Goal: Information Seeking & Learning: Learn about a topic

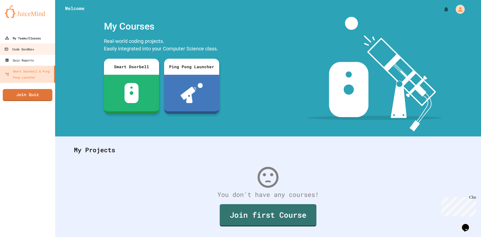
click at [18, 38] on div "My Teams/Classes" at bounding box center [23, 38] width 36 height 6
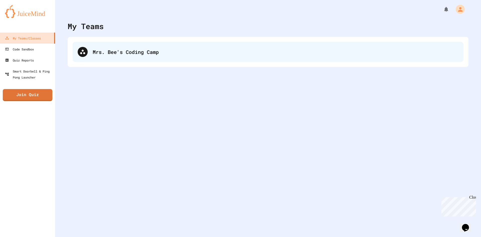
click at [147, 55] on div "Mrs. Bee's Coding Camp" at bounding box center [276, 52] width 366 height 8
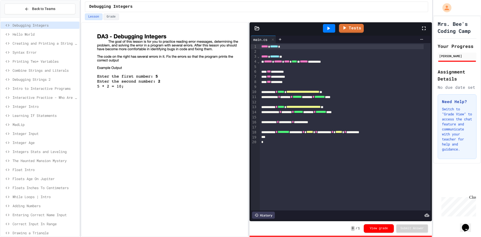
click at [56, 35] on span "Hello World" at bounding box center [45, 34] width 65 height 5
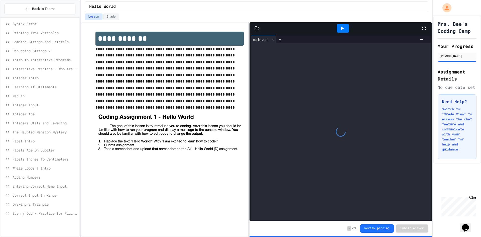
scroll to position [33, 0]
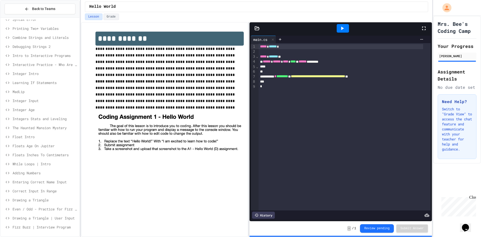
click at [37, 181] on span "Entering Correct Name Input" at bounding box center [45, 181] width 65 height 5
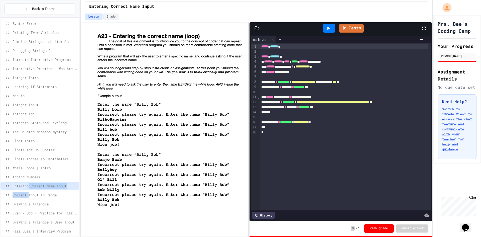
click at [29, 191] on div "Creating and Printing a String Variable Syntax Error Printing Two+ Variables Co…" at bounding box center [40, 115] width 79 height 248
click at [29, 194] on span "Correct Input In Range" at bounding box center [45, 194] width 65 height 5
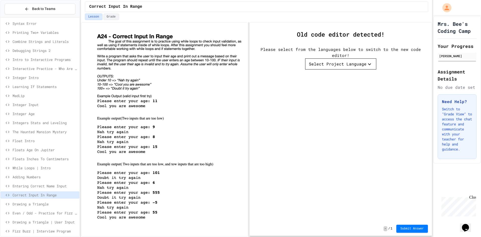
scroll to position [33, 0]
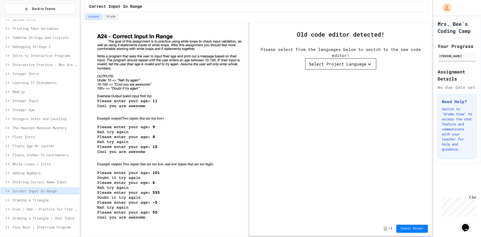
click at [330, 62] on div "Select Project Language" at bounding box center [338, 64] width 58 height 6
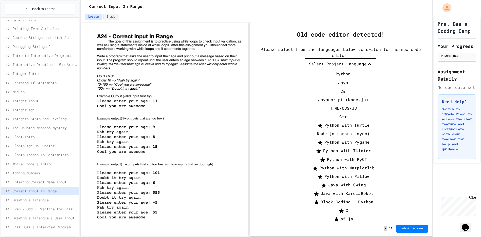
click at [339, 87] on li "C#" at bounding box center [343, 91] width 66 height 8
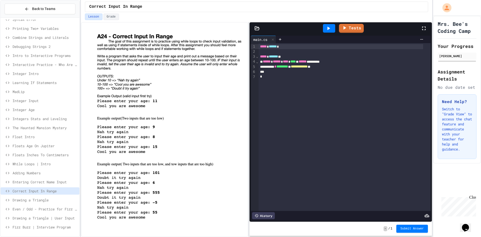
click at [127, 76] on img at bounding box center [169, 126] width 148 height 189
drag, startPoint x: 339, startPoint y: 68, endPoint x: 265, endPoint y: 66, distance: 73.7
click at [265, 66] on div "**********" at bounding box center [341, 66] width 165 height 5
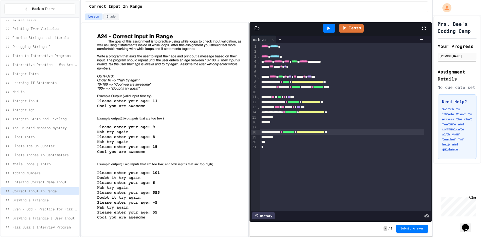
click at [323, 29] on div at bounding box center [329, 28] width 12 height 9
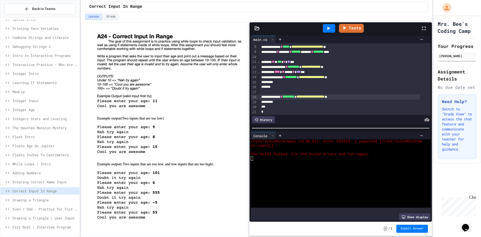
scroll to position [42, 0]
click at [376, 93] on div "**********" at bounding box center [340, 95] width 160 height 5
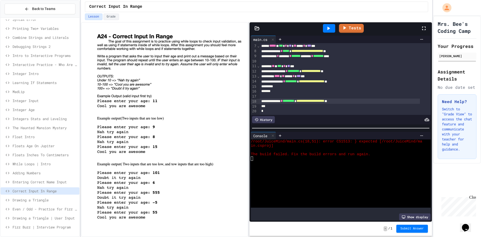
click at [335, 29] on div at bounding box center [329, 28] width 12 height 9
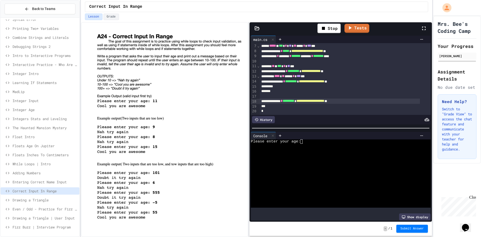
click at [323, 148] on div at bounding box center [336, 150] width 171 height 4
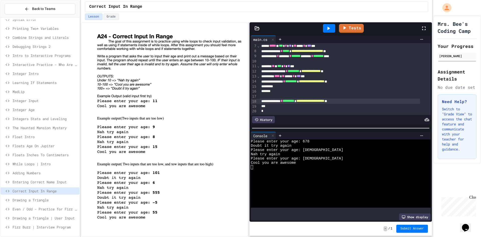
click at [326, 31] on div at bounding box center [329, 28] width 12 height 9
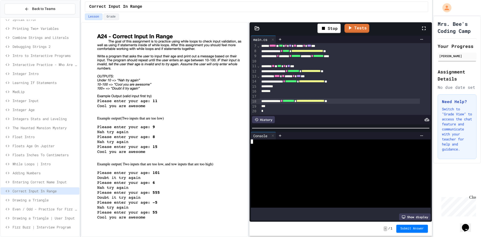
drag, startPoint x: 356, startPoint y: 152, endPoint x: 353, endPoint y: 151, distance: 3.3
click at [355, 152] on div at bounding box center [336, 154] width 171 height 4
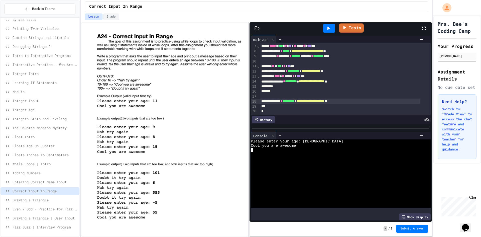
click at [347, 27] on icon at bounding box center [344, 28] width 6 height 6
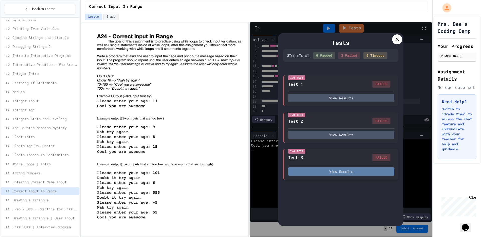
click at [340, 171] on button "View Results" at bounding box center [341, 171] width 106 height 8
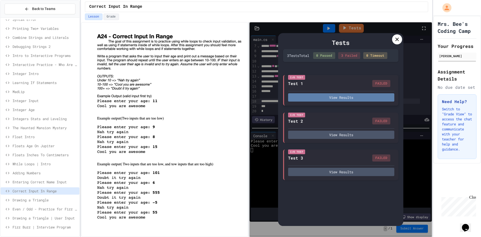
click at [362, 99] on button "View Results" at bounding box center [341, 97] width 106 height 8
click at [366, 140] on div "I/O Test Test 2 FAILED View Results" at bounding box center [340, 127] width 115 height 31
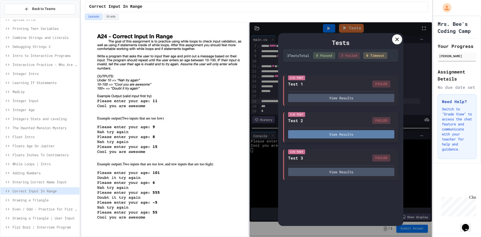
click at [366, 133] on button "View Results" at bounding box center [341, 134] width 106 height 8
click at [239, 181] on img at bounding box center [169, 126] width 148 height 189
click at [402, 38] on div "Tests 3 Test s Total 0 Passed 3 Failed 0 Timeout I/O Test Test 1 FAILED View Re…" at bounding box center [340, 129] width 125 height 193
click at [394, 42] on icon at bounding box center [397, 39] width 6 height 6
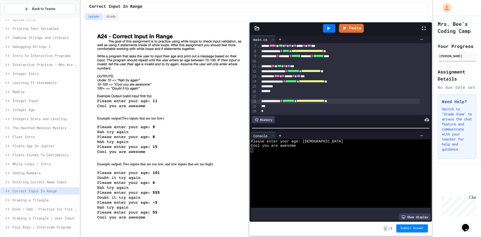
click at [418, 231] on button "Submit Answer" at bounding box center [412, 228] width 32 height 8
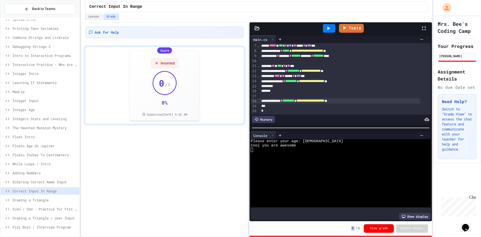
click at [34, 198] on span "Drawing a Triangle" at bounding box center [45, 199] width 65 height 5
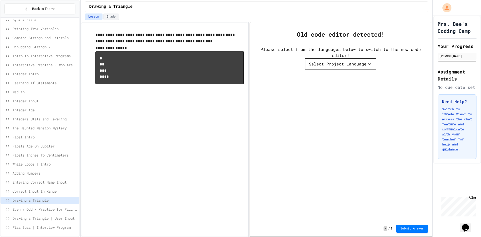
scroll to position [33, 0]
click at [325, 62] on div "Old code editor detected! Please select from the languages below to switch to t…" at bounding box center [341, 49] width 182 height 55
click at [325, 62] on div "Select Project Language" at bounding box center [338, 64] width 58 height 6
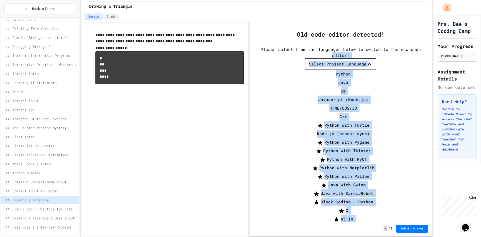
click at [331, 87] on li "C#" at bounding box center [343, 91] width 66 height 8
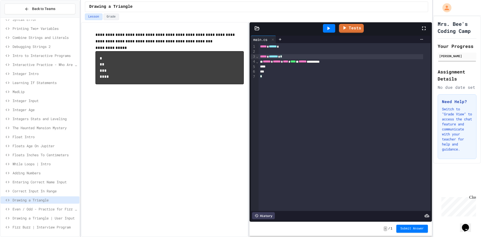
click at [286, 56] on div "***** ******* *" at bounding box center [341, 56] width 165 height 5
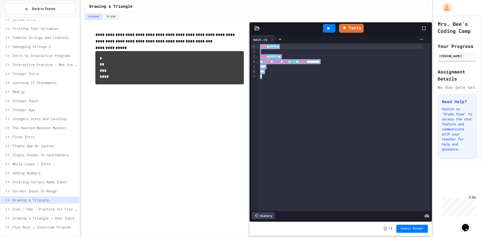
drag, startPoint x: 318, startPoint y: 74, endPoint x: 200, endPoint y: 29, distance: 125.9
click at [200, 29] on div "**********" at bounding box center [256, 129] width 351 height 215
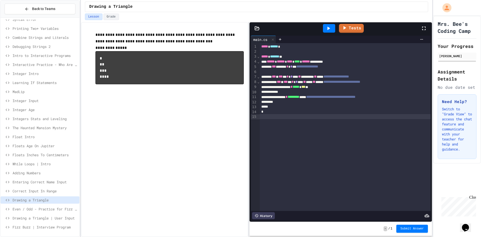
click at [327, 28] on icon at bounding box center [328, 28] width 6 height 6
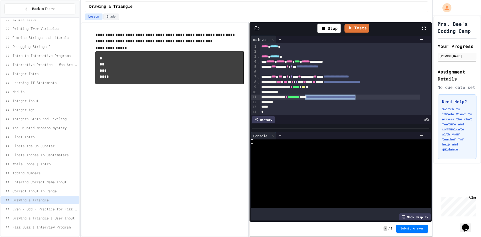
drag, startPoint x: 403, startPoint y: 98, endPoint x: 324, endPoint y: 96, distance: 78.4
click at [324, 96] on div "**********" at bounding box center [340, 96] width 160 height 5
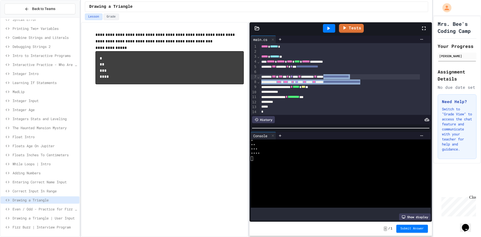
drag, startPoint x: 406, startPoint y: 82, endPoint x: 347, endPoint y: 78, distance: 58.8
click at [347, 78] on div "**********" at bounding box center [345, 81] width 171 height 77
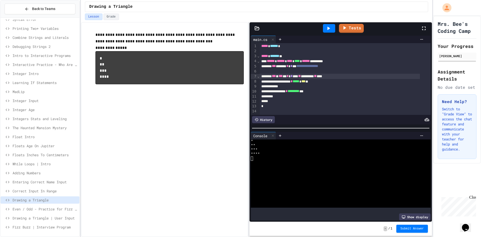
scroll to position [6, 0]
click at [325, 30] on div at bounding box center [329, 28] width 12 height 9
click at [314, 152] on div at bounding box center [336, 154] width 171 height 4
click at [314, 149] on div at bounding box center [336, 150] width 171 height 4
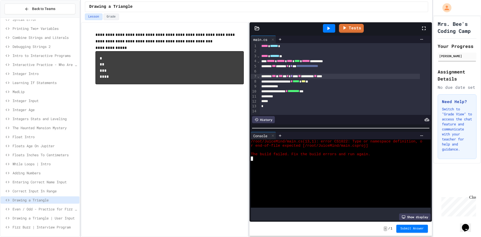
click at [341, 89] on div "******* * ********* ***" at bounding box center [340, 91] width 160 height 5
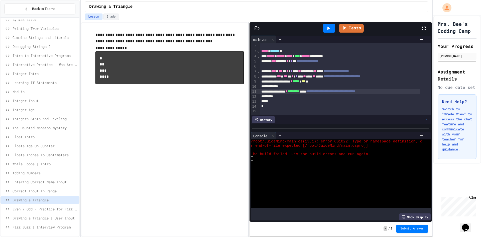
click at [328, 34] on div at bounding box center [328, 29] width 17 height 14
click at [330, 31] on icon at bounding box center [328, 28] width 6 height 6
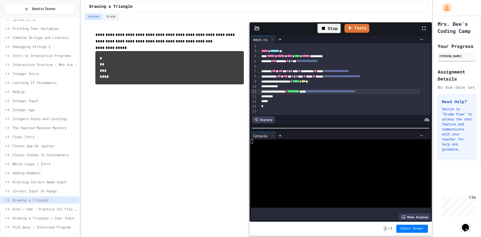
scroll to position [0, 0]
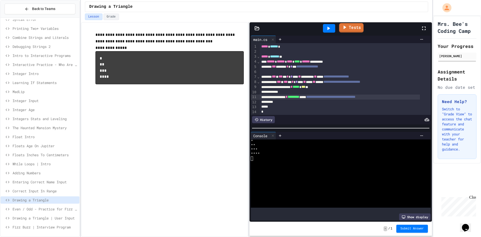
click at [360, 26] on link "Tests" at bounding box center [351, 28] width 25 height 10
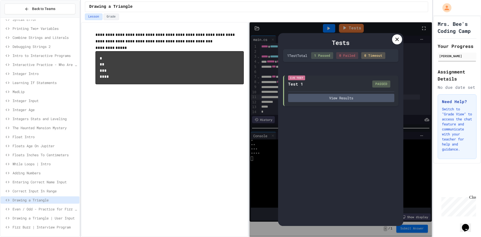
click at [207, 130] on div "**********" at bounding box center [164, 129] width 167 height 215
click at [395, 42] on icon at bounding box center [397, 39] width 6 height 6
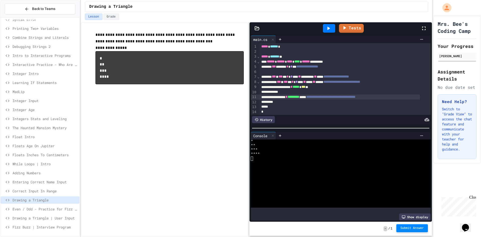
click at [406, 226] on button "Submit Answer" at bounding box center [412, 228] width 32 height 8
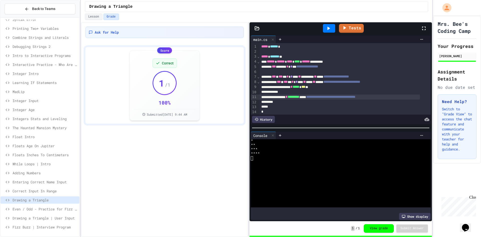
click at [47, 208] on span "Even / Odd - Practice for Fizz Buzz" at bounding box center [45, 208] width 65 height 5
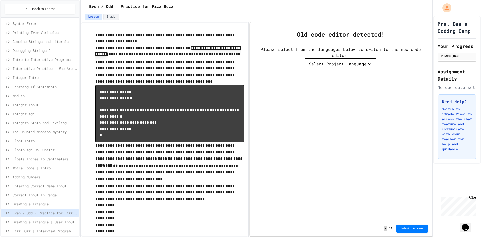
click at [333, 64] on div "Select Project Language" at bounding box center [338, 64] width 58 height 6
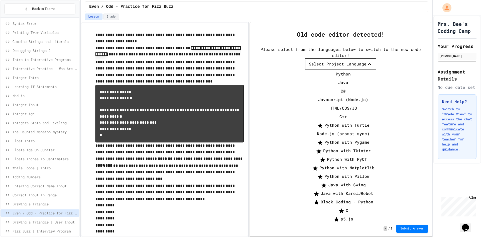
click at [355, 112] on li "C++" at bounding box center [343, 116] width 66 height 8
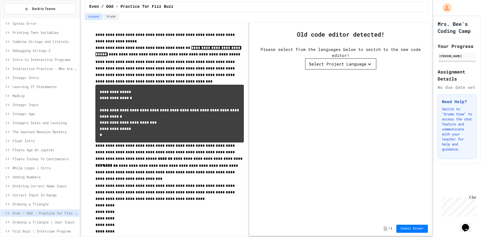
click at [339, 69] on button "Select Project Language" at bounding box center [340, 63] width 71 height 11
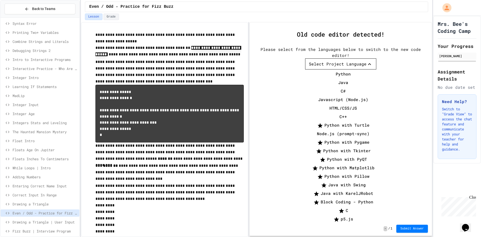
click at [343, 87] on li "C#" at bounding box center [343, 91] width 66 height 8
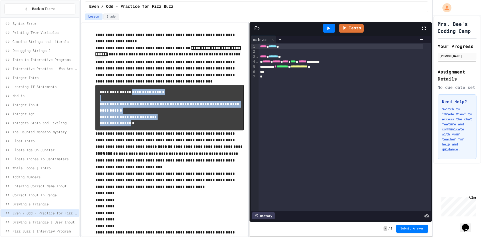
drag, startPoint x: 152, startPoint y: 129, endPoint x: 97, endPoint y: 96, distance: 63.5
click at [97, 96] on pre "**********" at bounding box center [169, 108] width 148 height 46
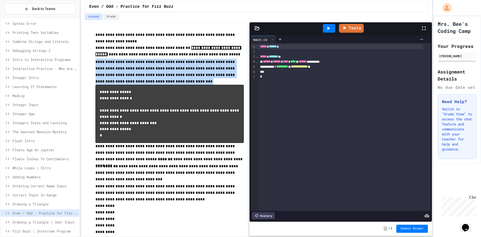
drag, startPoint x: 110, startPoint y: 136, endPoint x: 101, endPoint y: 83, distance: 53.5
click at [101, 84] on div "**********" at bounding box center [169, 179] width 148 height 295
click at [98, 89] on pre "**********" at bounding box center [169, 114] width 148 height 58
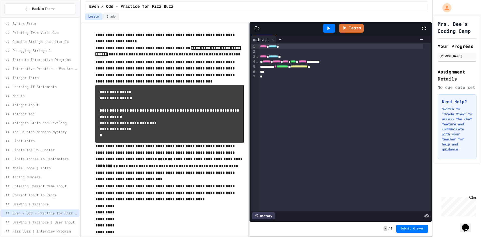
drag, startPoint x: 98, startPoint y: 93, endPoint x: 115, endPoint y: 136, distance: 46.0
click at [115, 136] on pre "**********" at bounding box center [169, 114] width 148 height 58
drag, startPoint x: 342, startPoint y: 71, endPoint x: 339, endPoint y: 70, distance: 3.2
click at [339, 70] on div "*" at bounding box center [341, 71] width 165 height 5
drag, startPoint x: 336, startPoint y: 67, endPoint x: 268, endPoint y: 67, distance: 67.9
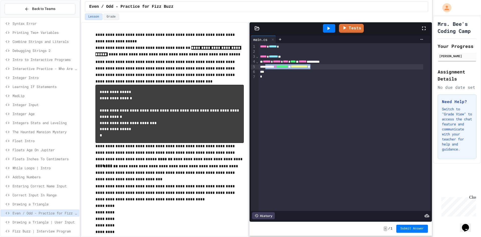
click at [268, 67] on div "**********" at bounding box center [341, 66] width 165 height 5
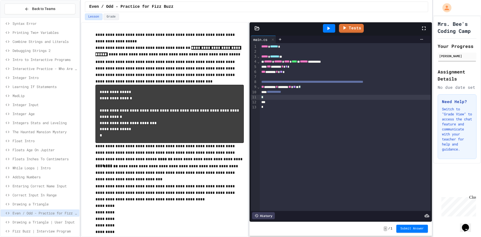
click at [328, 25] on div at bounding box center [329, 28] width 12 height 9
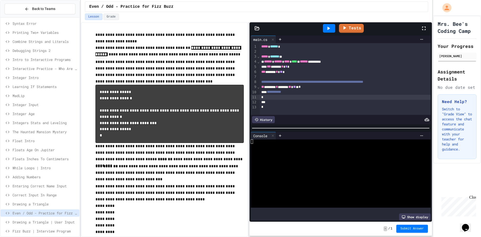
click at [303, 140] on div at bounding box center [336, 173] width 171 height 68
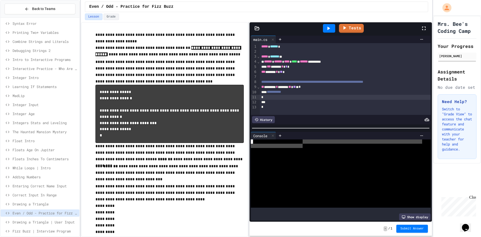
click at [303, 140] on div at bounding box center [336, 141] width 171 height 4
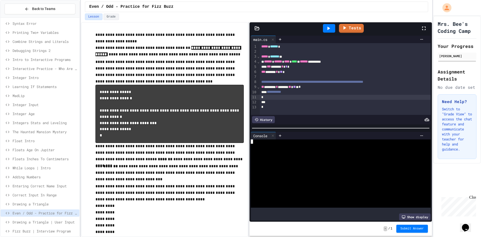
click at [326, 26] on icon at bounding box center [328, 28] width 6 height 6
click at [334, 135] on div at bounding box center [355, 136] width 142 height 4
click at [329, 141] on div at bounding box center [336, 141] width 171 height 4
drag, startPoint x: 327, startPoint y: 29, endPoint x: 323, endPoint y: 37, distance: 8.7
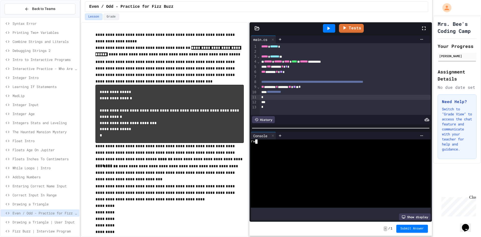
click at [327, 29] on icon at bounding box center [328, 28] width 6 height 6
click at [295, 140] on div at bounding box center [336, 141] width 171 height 4
click at [333, 29] on div at bounding box center [329, 28] width 12 height 9
click at [305, 152] on div at bounding box center [336, 154] width 171 height 4
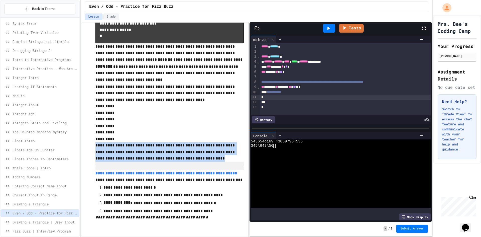
scroll to position [108, 0]
click at [159, 162] on div at bounding box center [169, 166] width 148 height 8
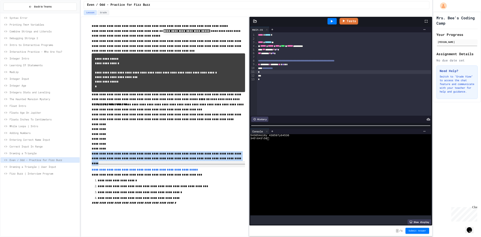
scroll to position [0, 0]
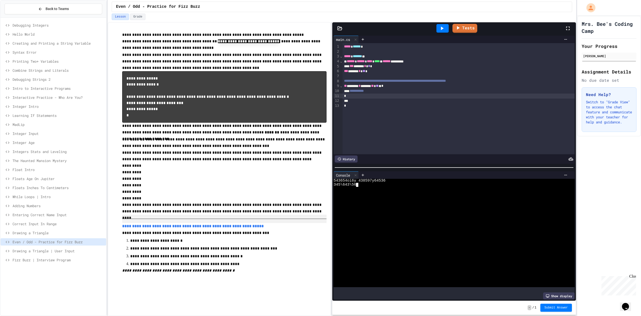
click at [430, 104] on div "*" at bounding box center [454, 105] width 223 height 5
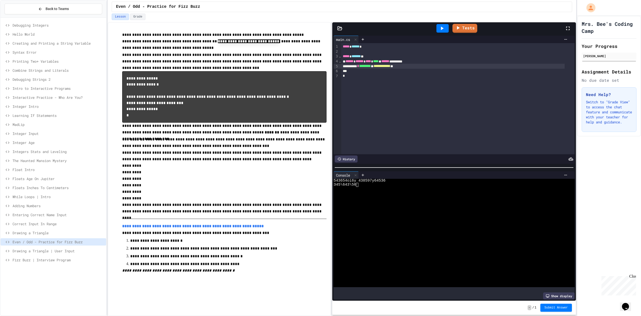
click at [119, 24] on div "**********" at bounding box center [219, 169] width 223 height 294
click at [165, 236] on div "**********" at bounding box center [219, 169] width 223 height 294
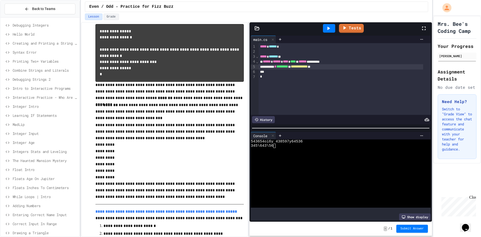
scroll to position [75, 0]
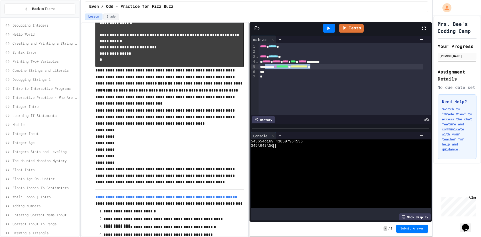
drag, startPoint x: 338, startPoint y: 66, endPoint x: 268, endPoint y: 64, distance: 69.9
click at [268, 64] on div "**********" at bounding box center [341, 66] width 165 height 5
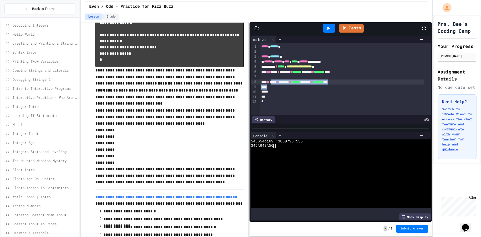
drag, startPoint x: 360, startPoint y: 84, endPoint x: 274, endPoint y: 83, distance: 85.9
click at [274, 83] on div "**********" at bounding box center [345, 79] width 171 height 72
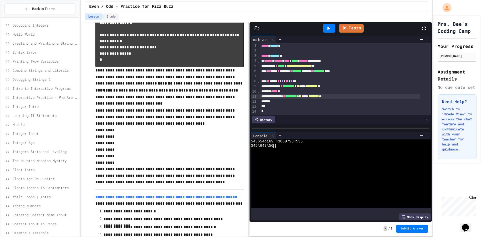
scroll to position [7, 0]
click at [276, 94] on div "******* * ********* * ** ***** ******* **" at bounding box center [340, 96] width 160 height 5
click at [262, 104] on div "*" at bounding box center [340, 106] width 160 height 5
click at [270, 99] on div "*" at bounding box center [340, 101] width 160 height 5
click at [272, 94] on div "******* * ********* * ** ***** ******* **" at bounding box center [340, 96] width 160 height 5
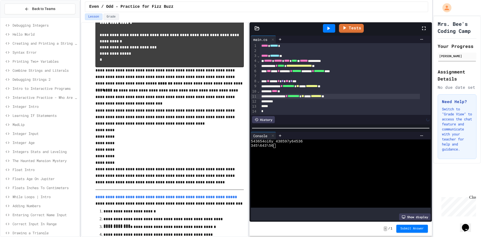
click at [267, 89] on div "* **** *" at bounding box center [340, 91] width 160 height 5
click at [268, 84] on div "******* * ********* * ** ***** ******** **" at bounding box center [340, 86] width 160 height 5
click at [266, 79] on div "** **** * * ** * ***" at bounding box center [340, 81] width 160 height 5
click at [266, 69] on div "*** *** * ******* * ******* ******** * ******** ****" at bounding box center [340, 71] width 160 height 5
click at [331, 27] on icon at bounding box center [328, 28] width 6 height 6
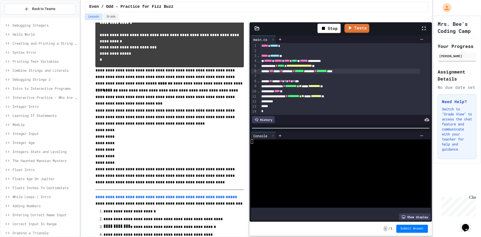
click at [323, 157] on div at bounding box center [336, 158] width 171 height 4
click at [331, 157] on div at bounding box center [336, 158] width 171 height 4
click at [328, 23] on div at bounding box center [328, 29] width 17 height 14
click at [324, 25] on div at bounding box center [329, 28] width 12 height 9
click at [303, 145] on div at bounding box center [336, 146] width 171 height 4
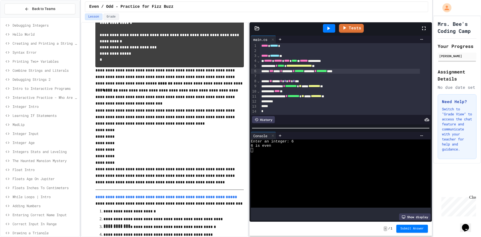
drag, startPoint x: 329, startPoint y: 27, endPoint x: 329, endPoint y: 35, distance: 7.5
click at [330, 27] on icon at bounding box center [328, 28] width 6 height 6
click at [319, 161] on div at bounding box center [336, 163] width 171 height 4
click at [331, 31] on icon at bounding box center [328, 28] width 6 height 6
click at [295, 152] on div at bounding box center [336, 154] width 171 height 4
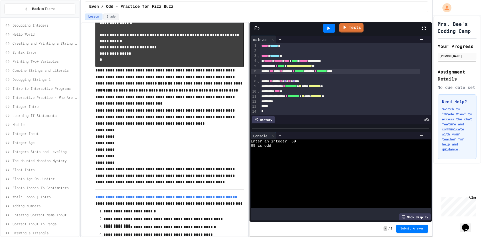
click at [348, 27] on link "Tests" at bounding box center [351, 28] width 25 height 10
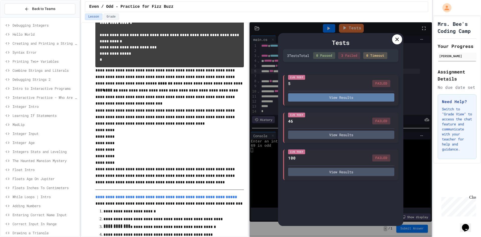
click at [364, 100] on button "View Results" at bounding box center [341, 97] width 106 height 8
click at [399, 43] on div at bounding box center [397, 39] width 10 height 10
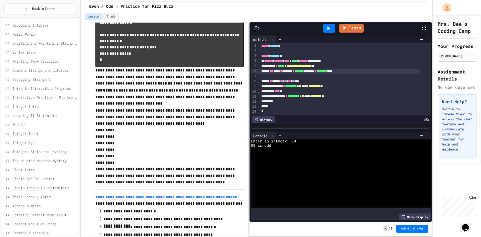
click at [297, 64] on span "**********" at bounding box center [299, 66] width 26 height 4
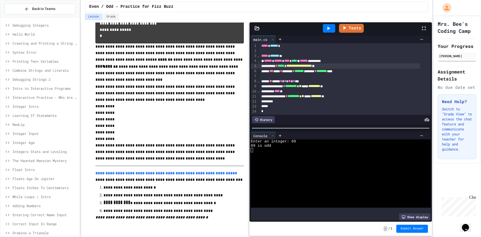
scroll to position [108, 0]
click at [327, 31] on icon at bounding box center [328, 28] width 6 height 6
click at [352, 23] on link "Tests" at bounding box center [357, 28] width 24 height 10
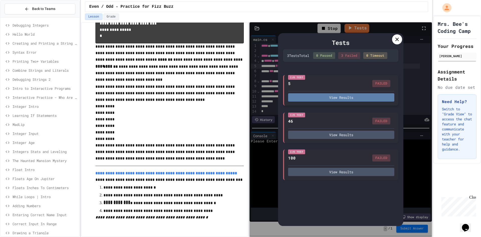
click at [336, 100] on button "View Results" at bounding box center [341, 97] width 106 height 8
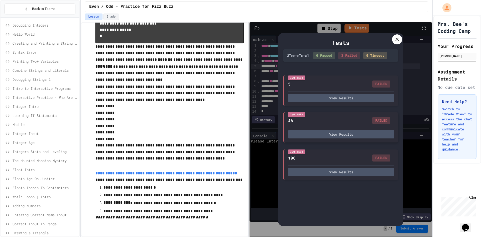
click at [377, 140] on div "I/O Test 46 FAILED View Results" at bounding box center [340, 127] width 115 height 31
click at [376, 139] on div "I/O Test 46 FAILED View Results" at bounding box center [340, 127] width 115 height 31
click at [376, 137] on button "View Results" at bounding box center [341, 134] width 106 height 8
click at [413, 82] on div "Tests 3 Test s Total 0 Passed 3 Failed 0 Timeout I/O Test 5 FAILED View Results…" at bounding box center [341, 129] width 182 height 214
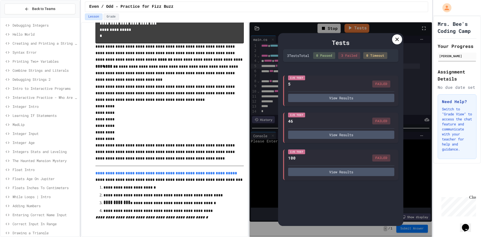
click at [401, 41] on div at bounding box center [397, 39] width 10 height 10
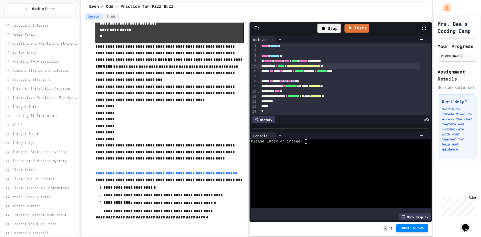
click at [399, 230] on button "Submit Answer" at bounding box center [412, 228] width 32 height 8
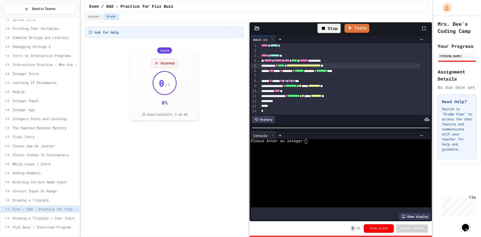
click at [52, 214] on div "Even / Odd - Practice for Fizz Buzz" at bounding box center [40, 209] width 79 height 9
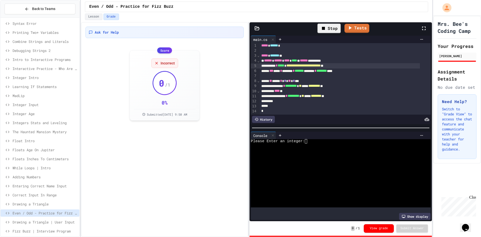
click at [49, 219] on div "Drawing a Triangle | User Input" at bounding box center [40, 221] width 79 height 7
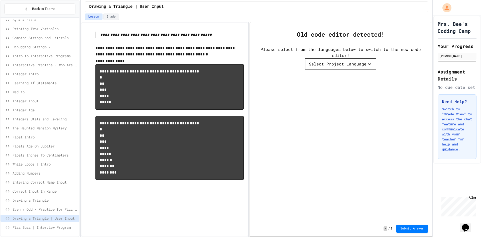
scroll to position [33, 0]
click at [334, 66] on div "Select Project Language" at bounding box center [338, 64] width 58 height 6
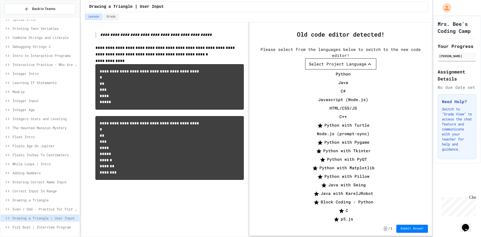
click at [342, 87] on li "C#" at bounding box center [343, 91] width 66 height 8
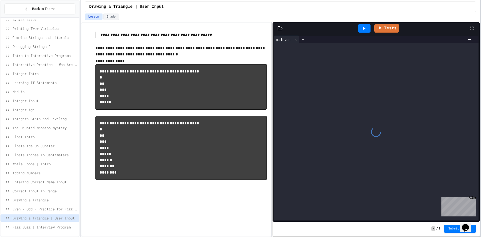
click at [481, 123] on div at bounding box center [480, 118] width 1 height 237
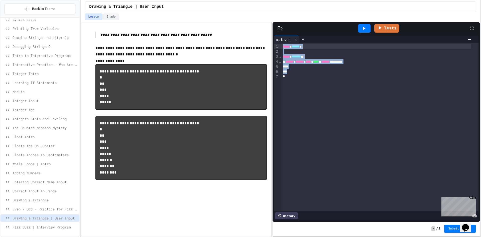
drag, startPoint x: 348, startPoint y: 103, endPoint x: 158, endPoint y: 33, distance: 202.7
click at [158, 33] on div "**********" at bounding box center [280, 129] width 399 height 215
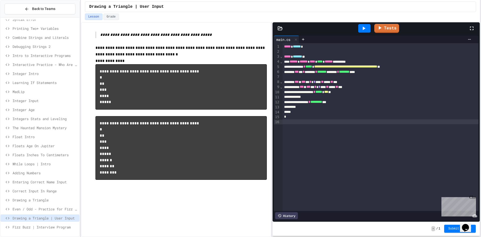
click at [360, 30] on div at bounding box center [364, 28] width 12 height 9
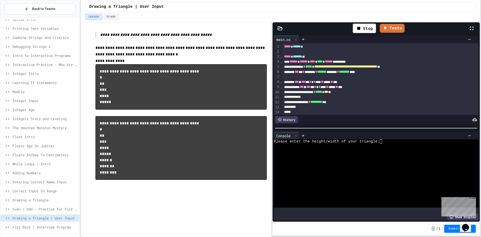
click at [392, 148] on div at bounding box center [372, 150] width 196 height 4
click at [364, 28] on icon at bounding box center [364, 29] width 3 height 4
click at [357, 190] on div at bounding box center [372, 192] width 196 height 4
click at [369, 32] on div at bounding box center [364, 28] width 12 height 9
click at [364, 161] on div at bounding box center [372, 163] width 196 height 4
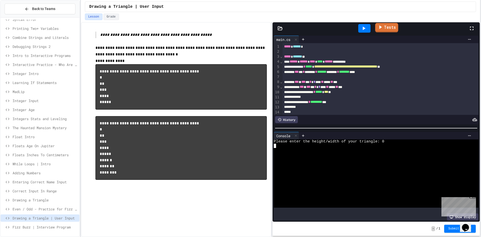
click at [360, 28] on div at bounding box center [364, 28] width 12 height 9
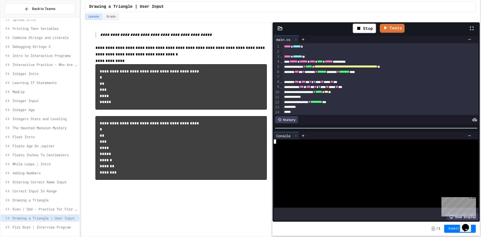
click at [420, 152] on div at bounding box center [372, 154] width 196 height 4
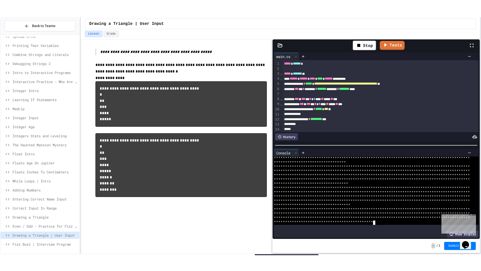
scroll to position [4259, 0]
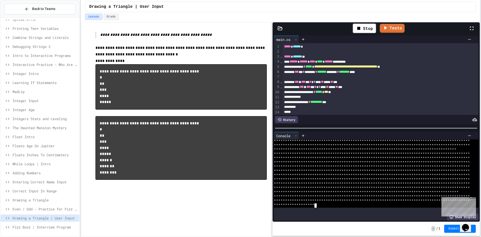
drag, startPoint x: 471, startPoint y: 29, endPoint x: 470, endPoint y: 52, distance: 23.3
click at [471, 29] on icon at bounding box center [472, 28] width 6 height 6
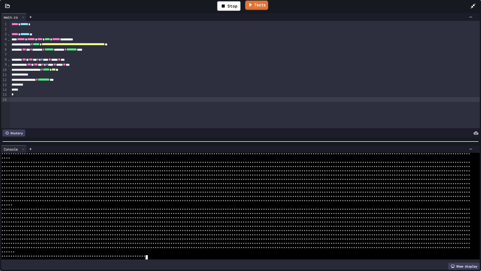
click at [255, 3] on link "Tests" at bounding box center [256, 6] width 23 height 10
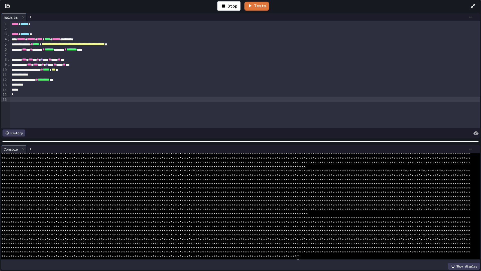
click at [474, 10] on div at bounding box center [475, 6] width 11 height 15
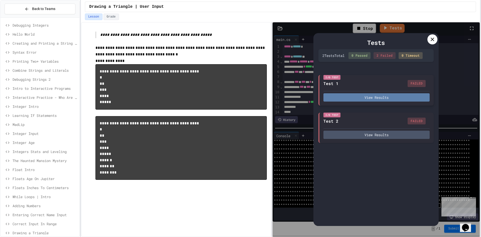
click at [381, 98] on button "View Results" at bounding box center [376, 97] width 106 height 8
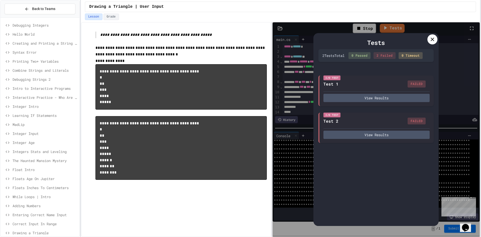
click at [430, 36] on div at bounding box center [432, 39] width 10 height 10
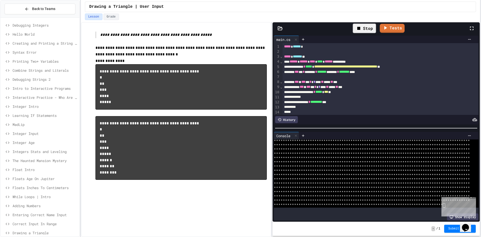
click at [368, 27] on div "Stop" at bounding box center [364, 29] width 23 height 10
click at [473, 196] on div "Close" at bounding box center [472, 198] width 6 height 6
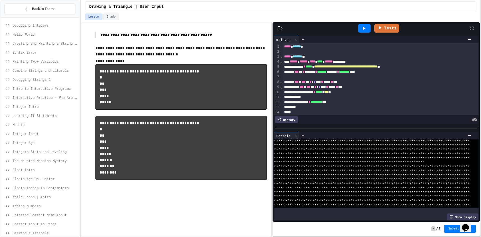
click at [365, 28] on icon at bounding box center [364, 28] width 6 height 6
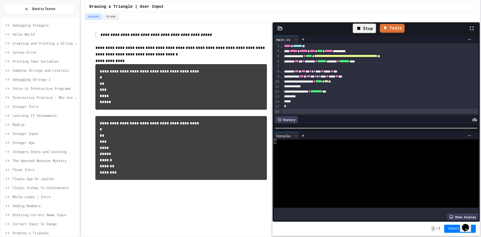
scroll to position [16, 0]
click at [328, 150] on div at bounding box center [372, 150] width 196 height 4
click at [343, 182] on div at bounding box center [372, 184] width 196 height 4
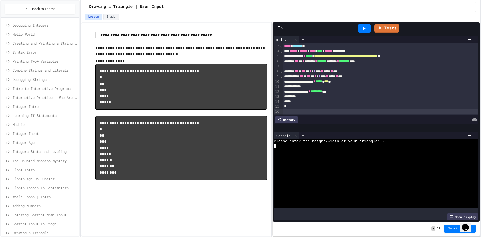
click at [359, 30] on div at bounding box center [364, 28] width 12 height 9
click at [421, 178] on div at bounding box center [372, 180] width 196 height 4
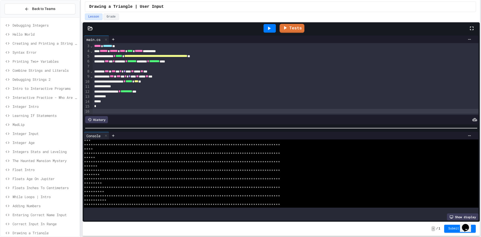
scroll to position [366, 0]
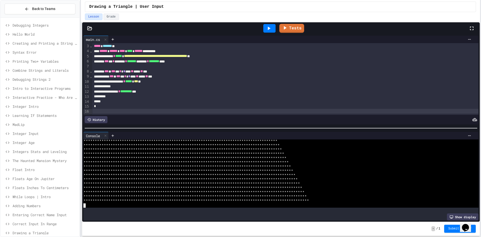
click at [80, 185] on div "**********" at bounding box center [240, 118] width 481 height 237
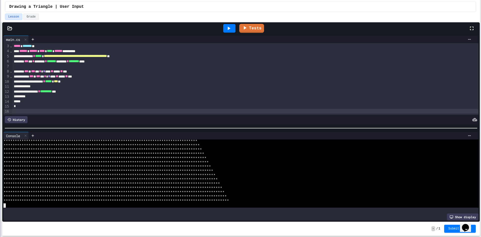
click at [0, 187] on html "**********" at bounding box center [240, 118] width 481 height 237
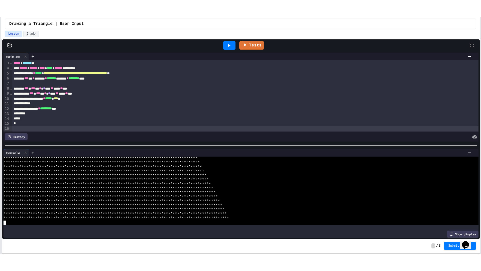
scroll to position [341, 0]
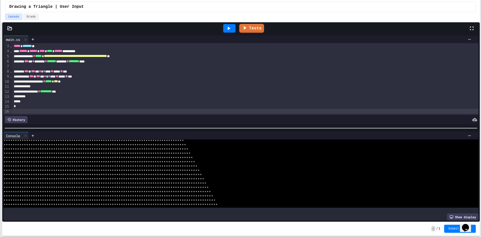
click at [470, 29] on icon at bounding box center [472, 28] width 6 height 6
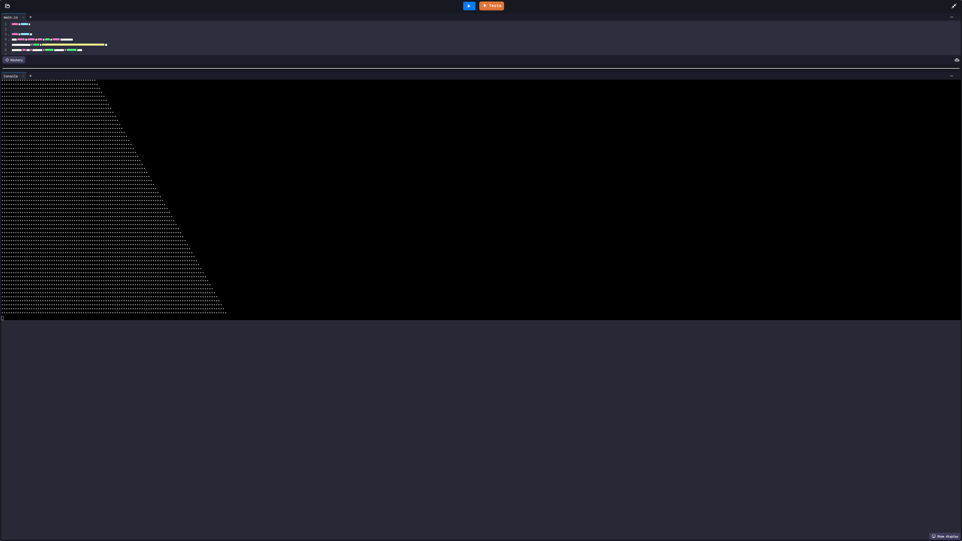
scroll to position [0, 0]
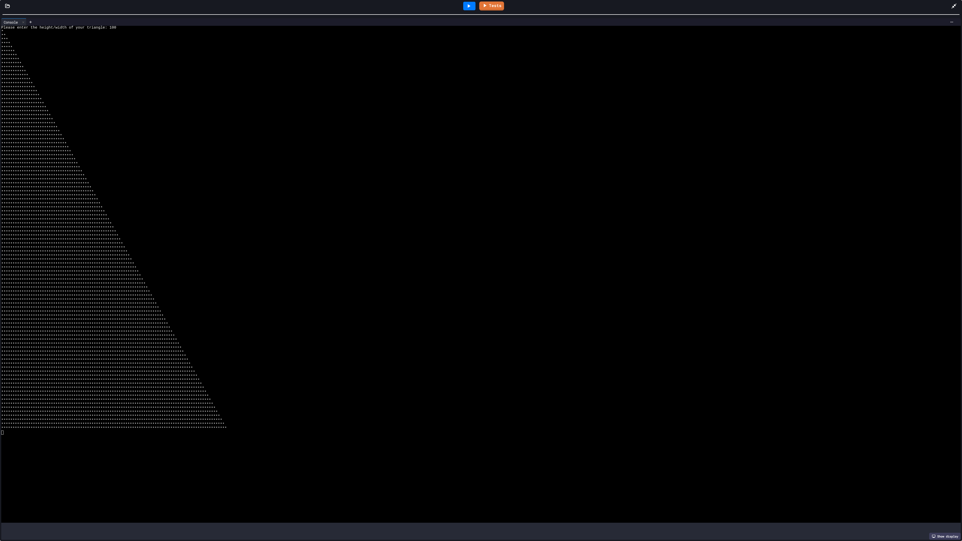
click at [455, 3] on div "**********" at bounding box center [481, 270] width 962 height 541
click at [470, 8] on icon at bounding box center [469, 6] width 6 height 6
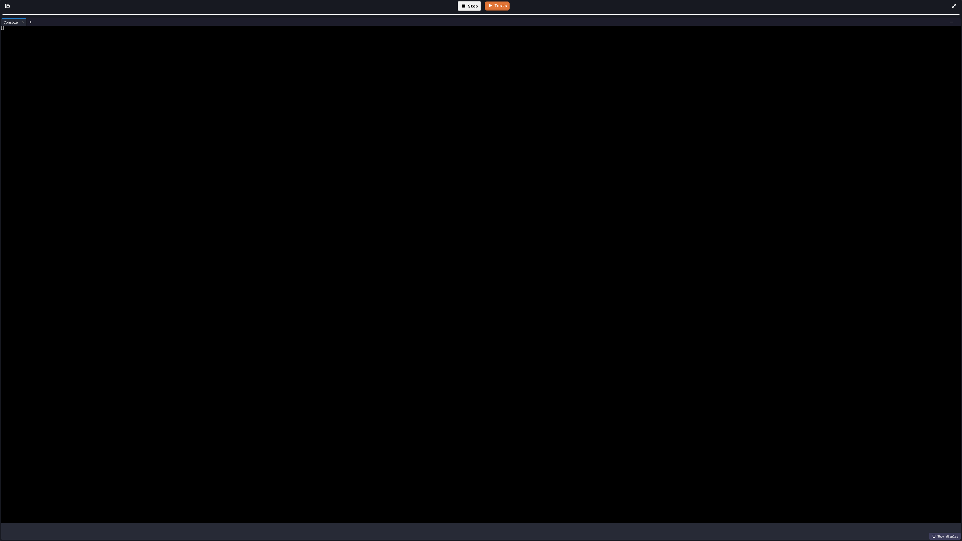
click at [381, 41] on div at bounding box center [474, 40] width 947 height 4
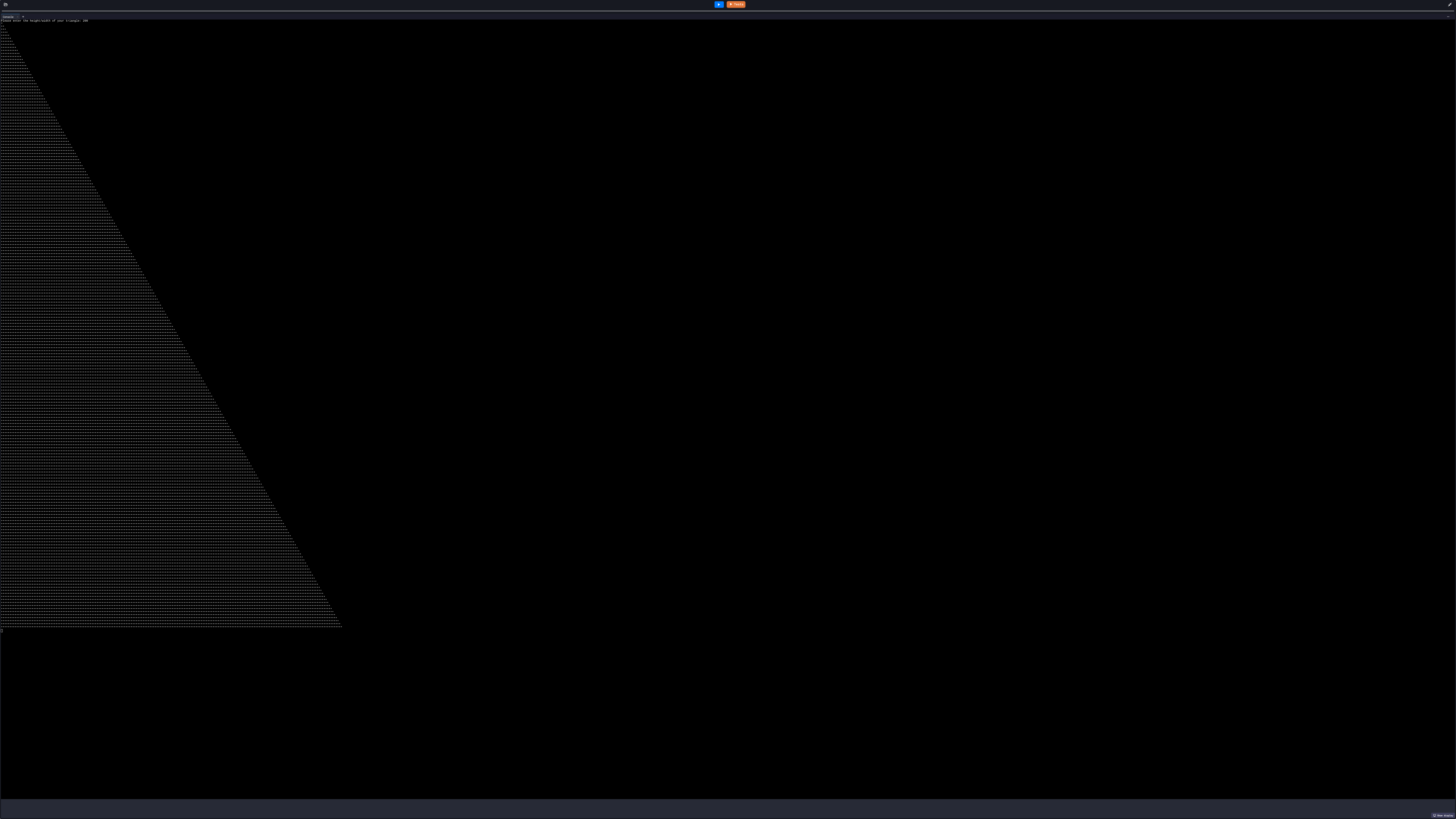
click at [364, 5] on icon at bounding box center [719, 5] width 2 height 3
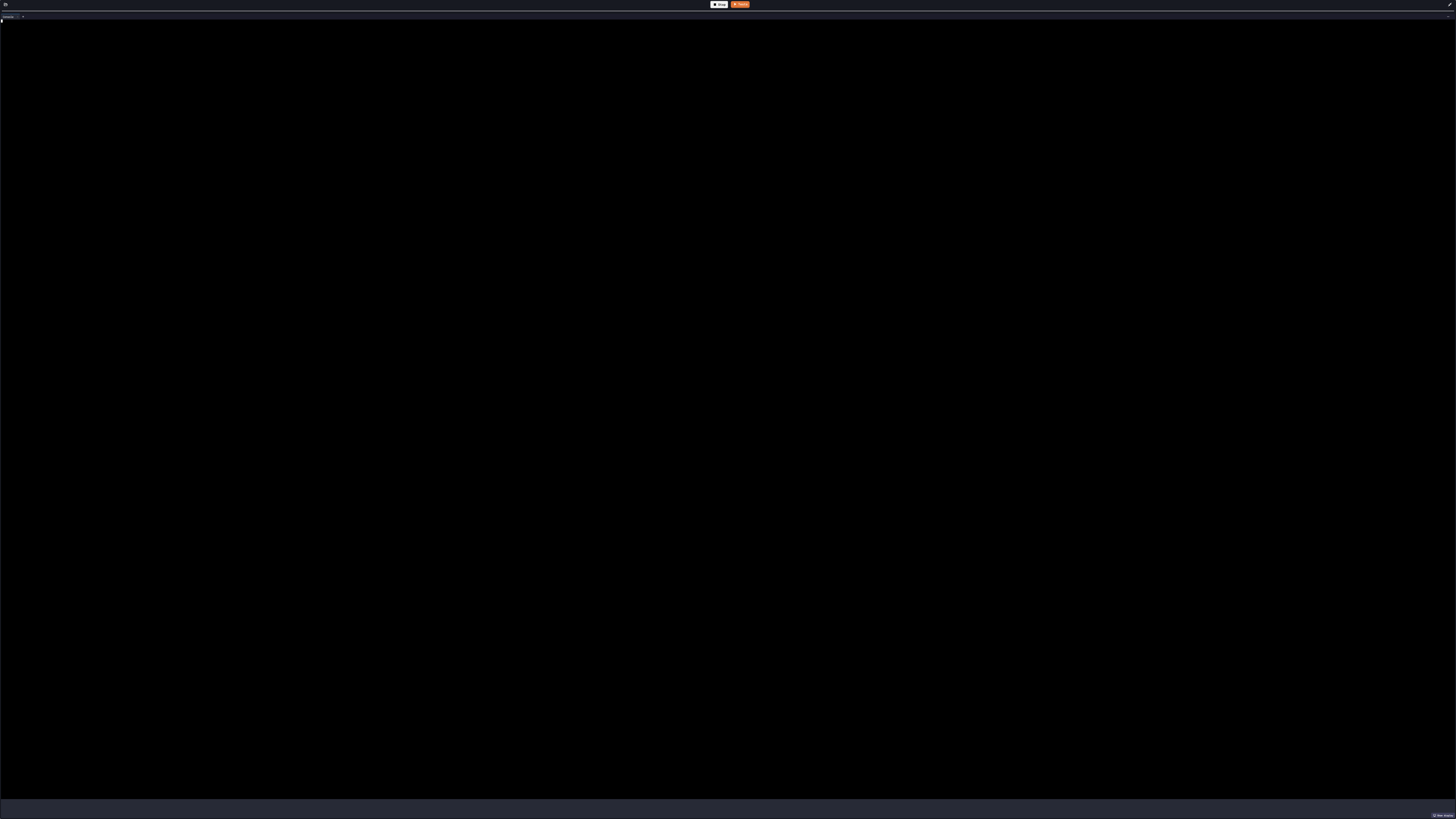
click at [364, 29] on div at bounding box center [720, 30] width 1439 height 3
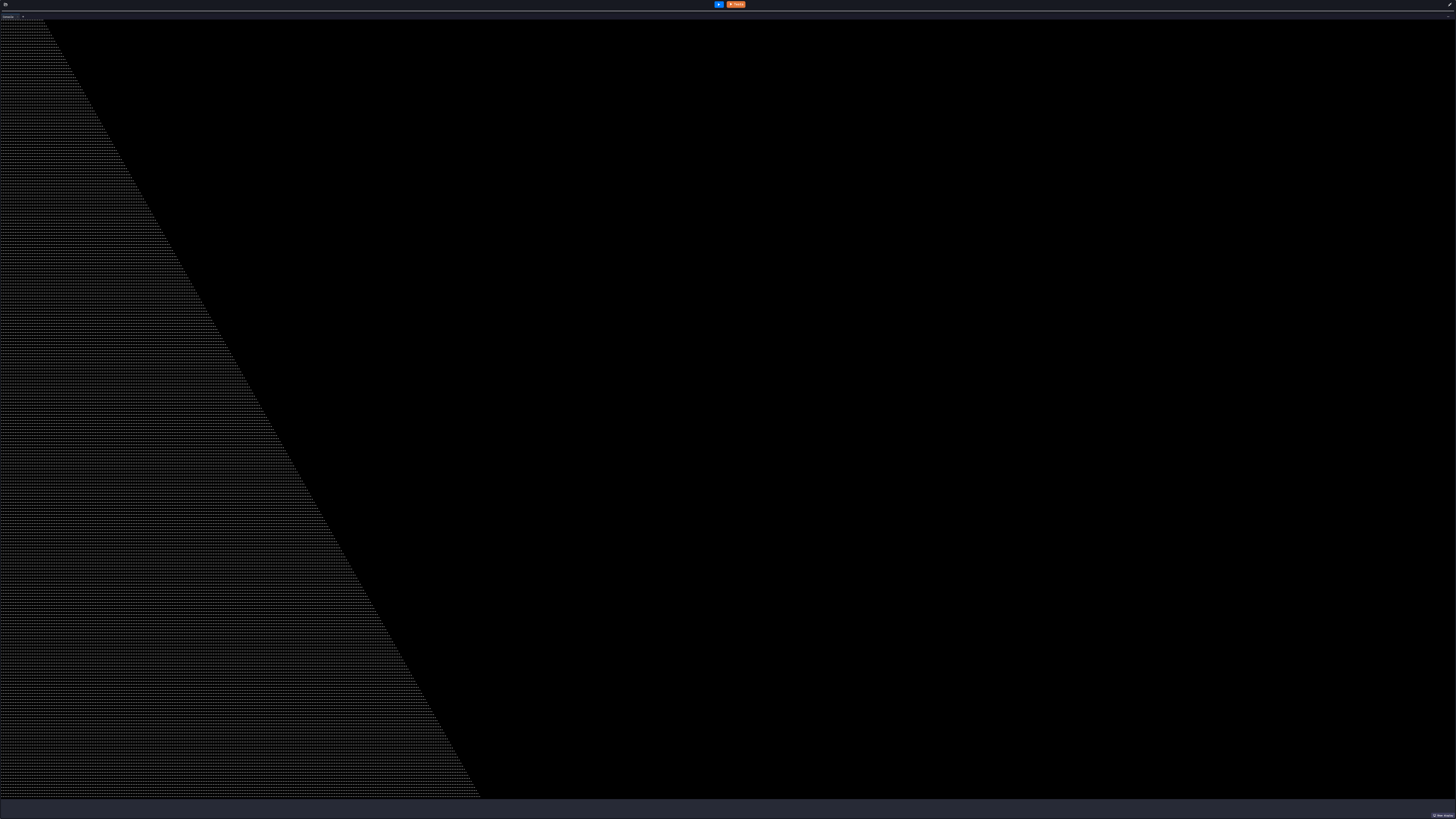
scroll to position [440, 0]
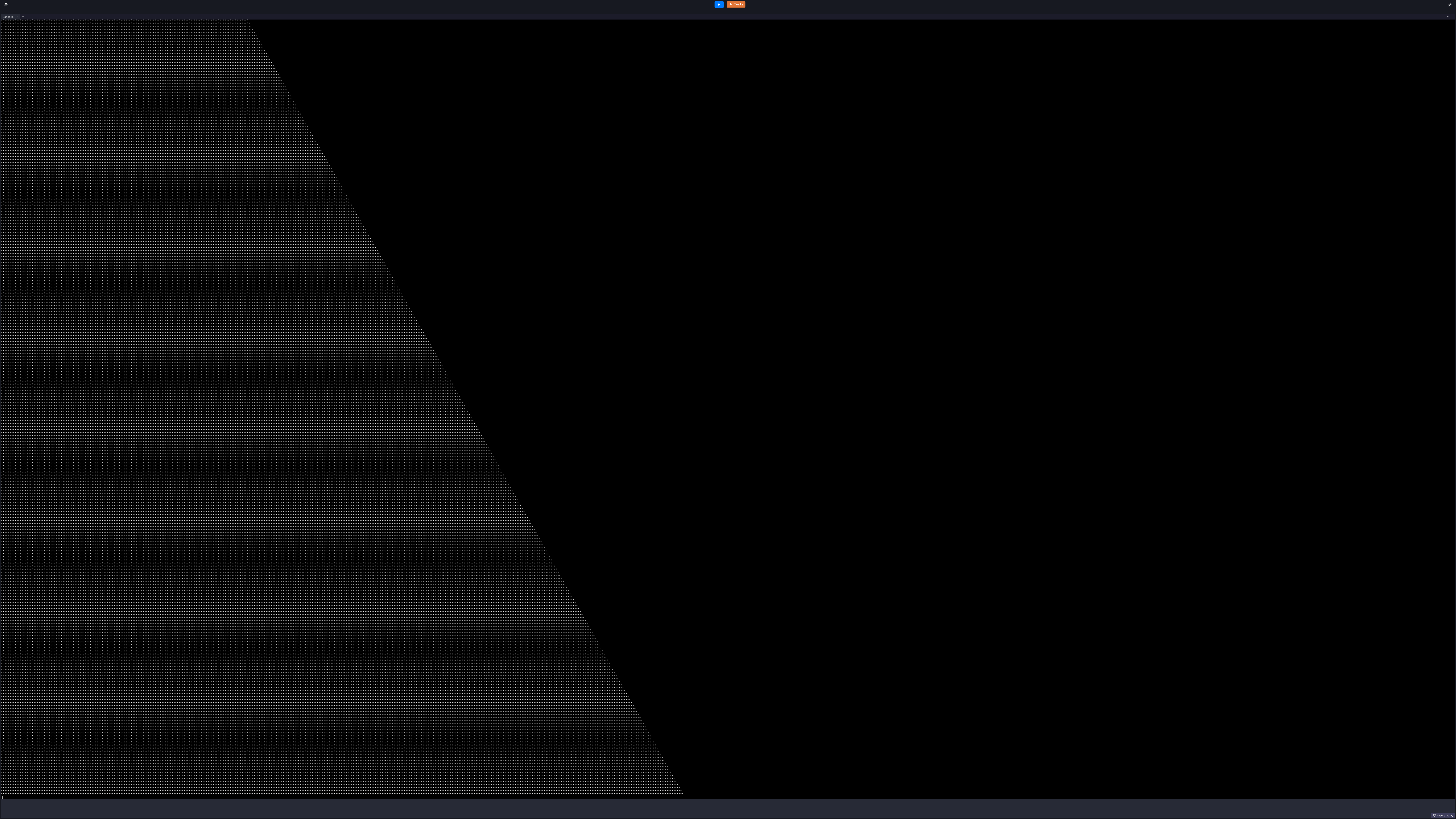
click at [364, 7] on div at bounding box center [719, 5] width 9 height 7
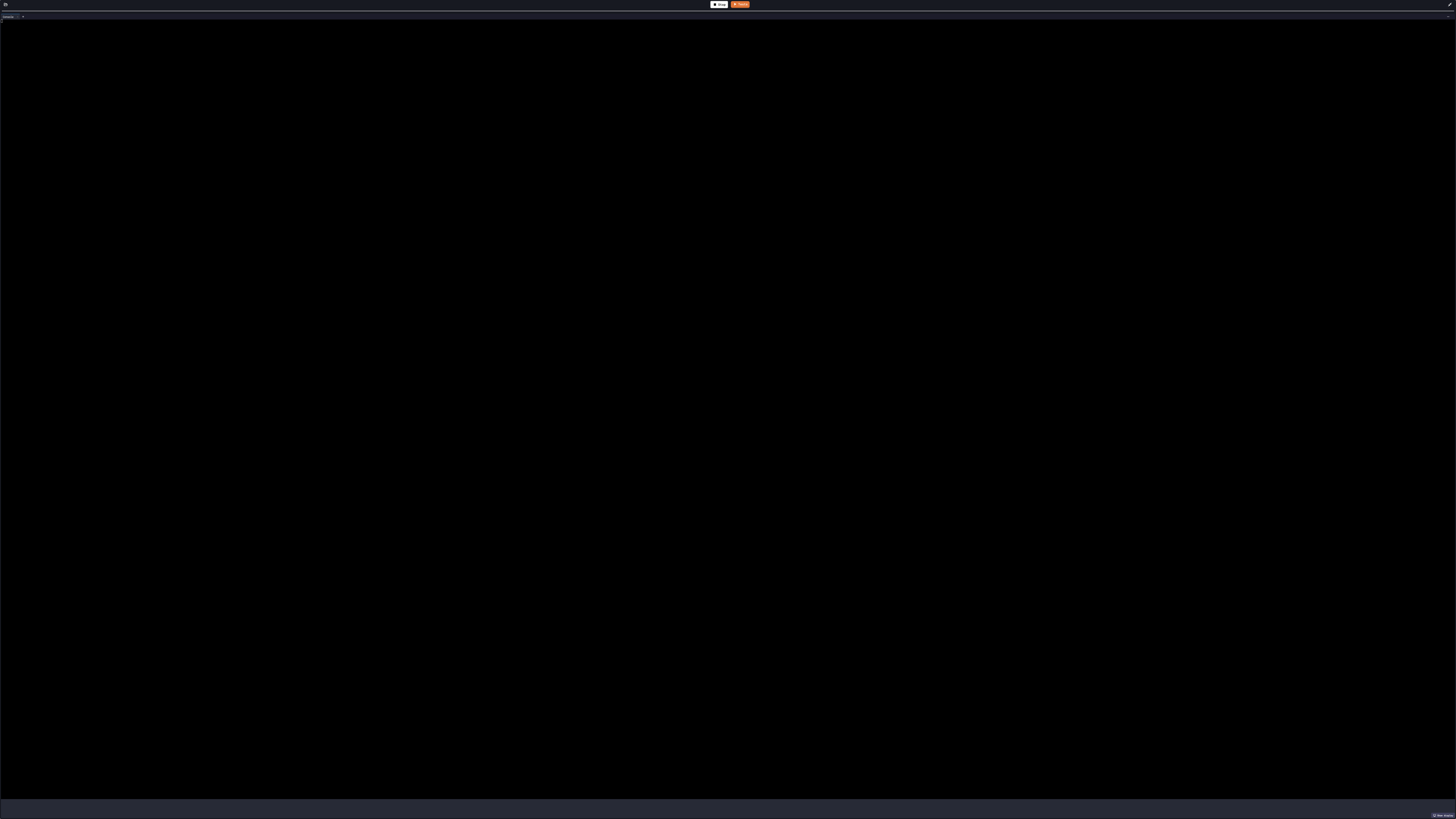
click at [271, 123] on div at bounding box center [720, 124] width 1439 height 3
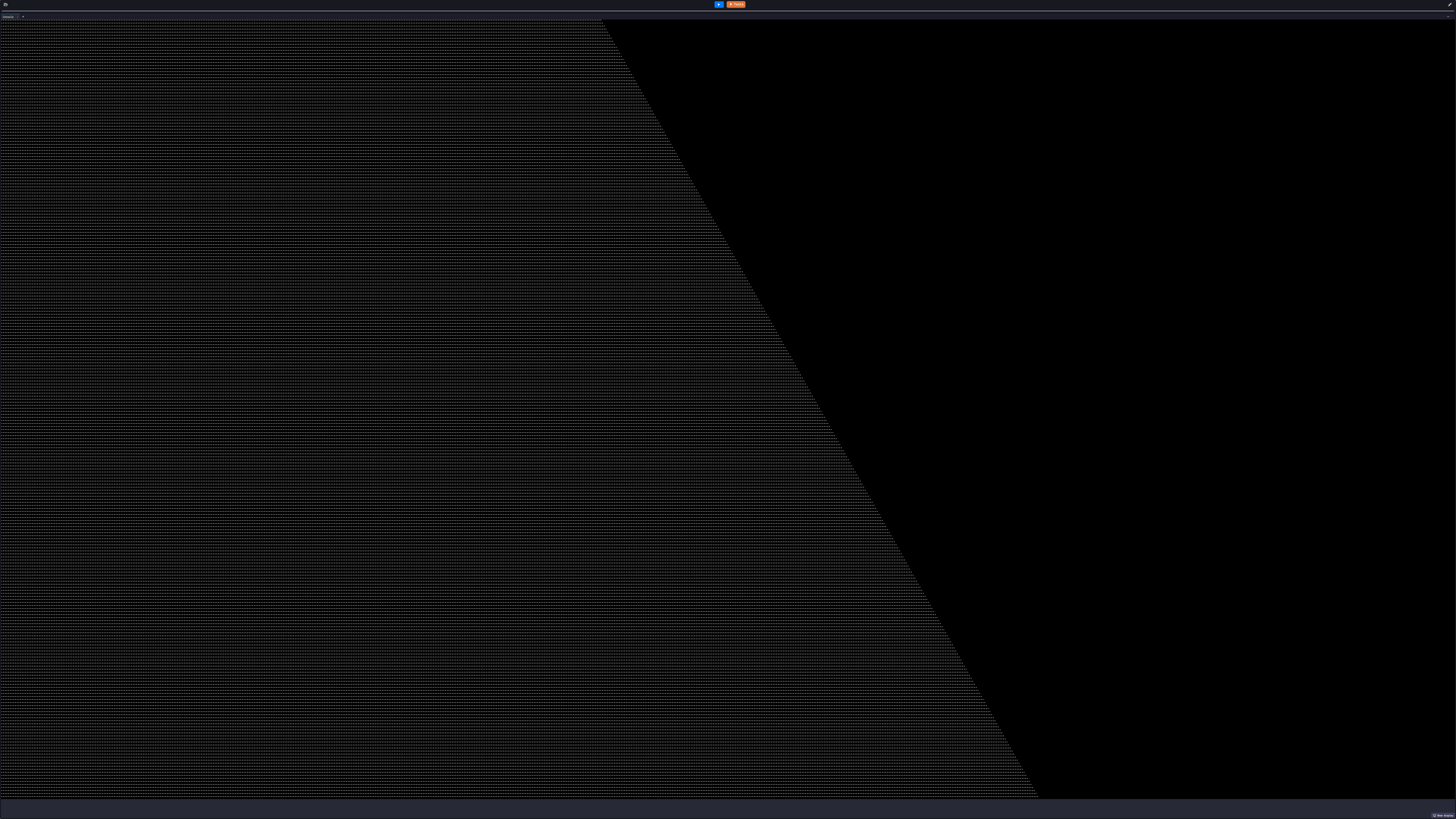
scroll to position [1068, 0]
click at [364, 5] on icon at bounding box center [719, 5] width 5 height 5
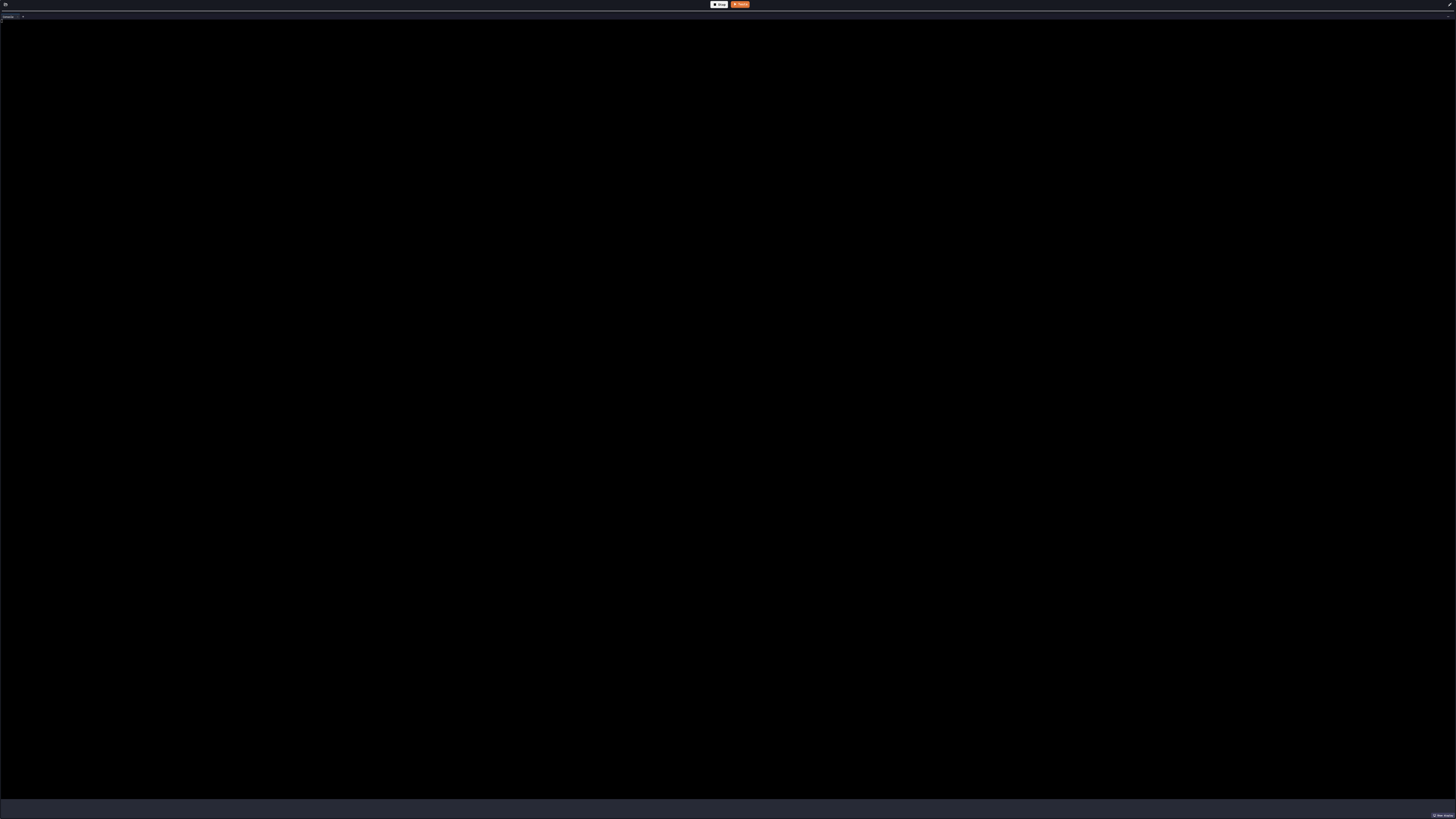
click at [364, 69] on div at bounding box center [720, 70] width 1439 height 3
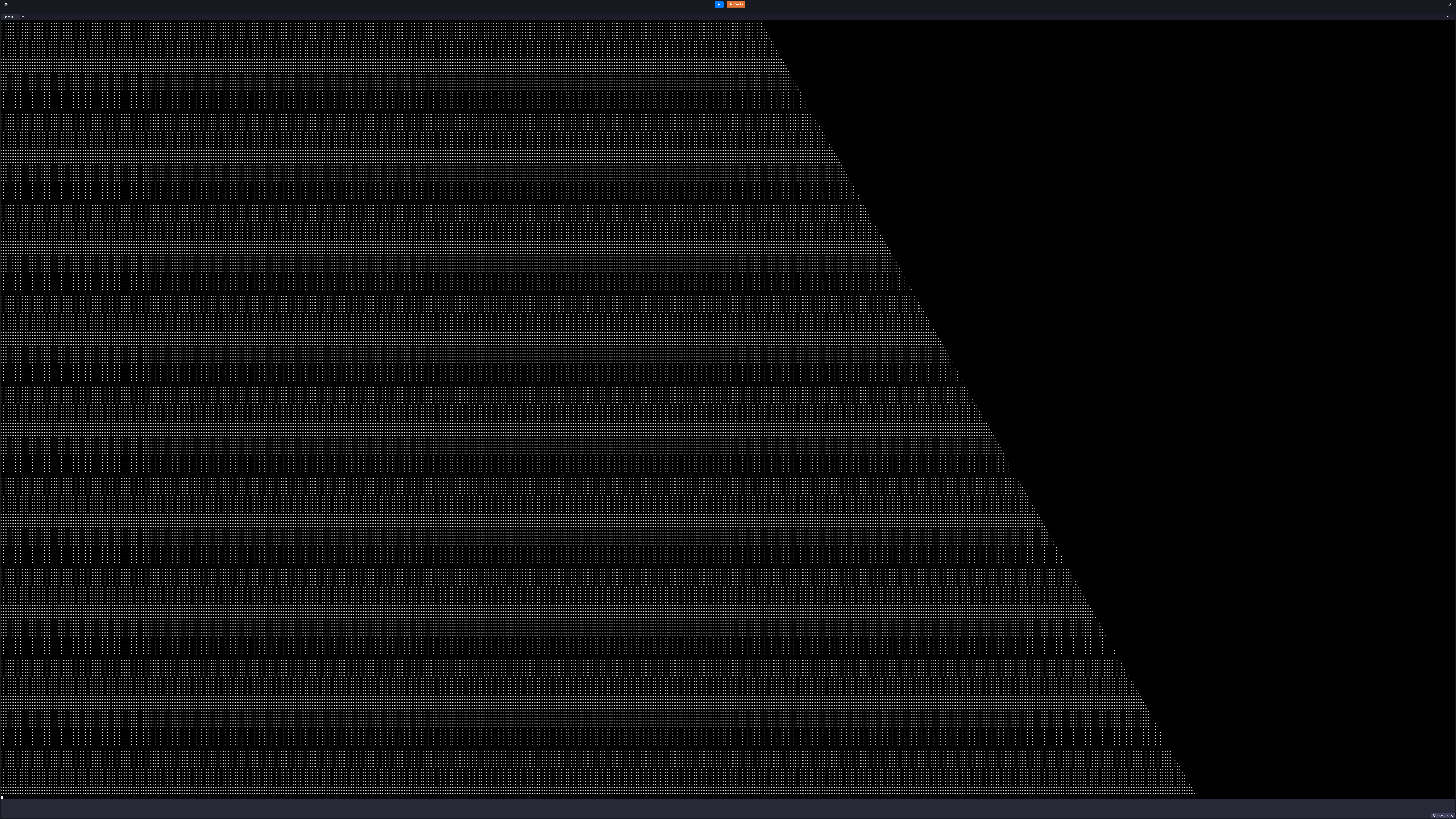
scroll to position [1350, 0]
click at [364, 5] on icon at bounding box center [719, 5] width 2 height 3
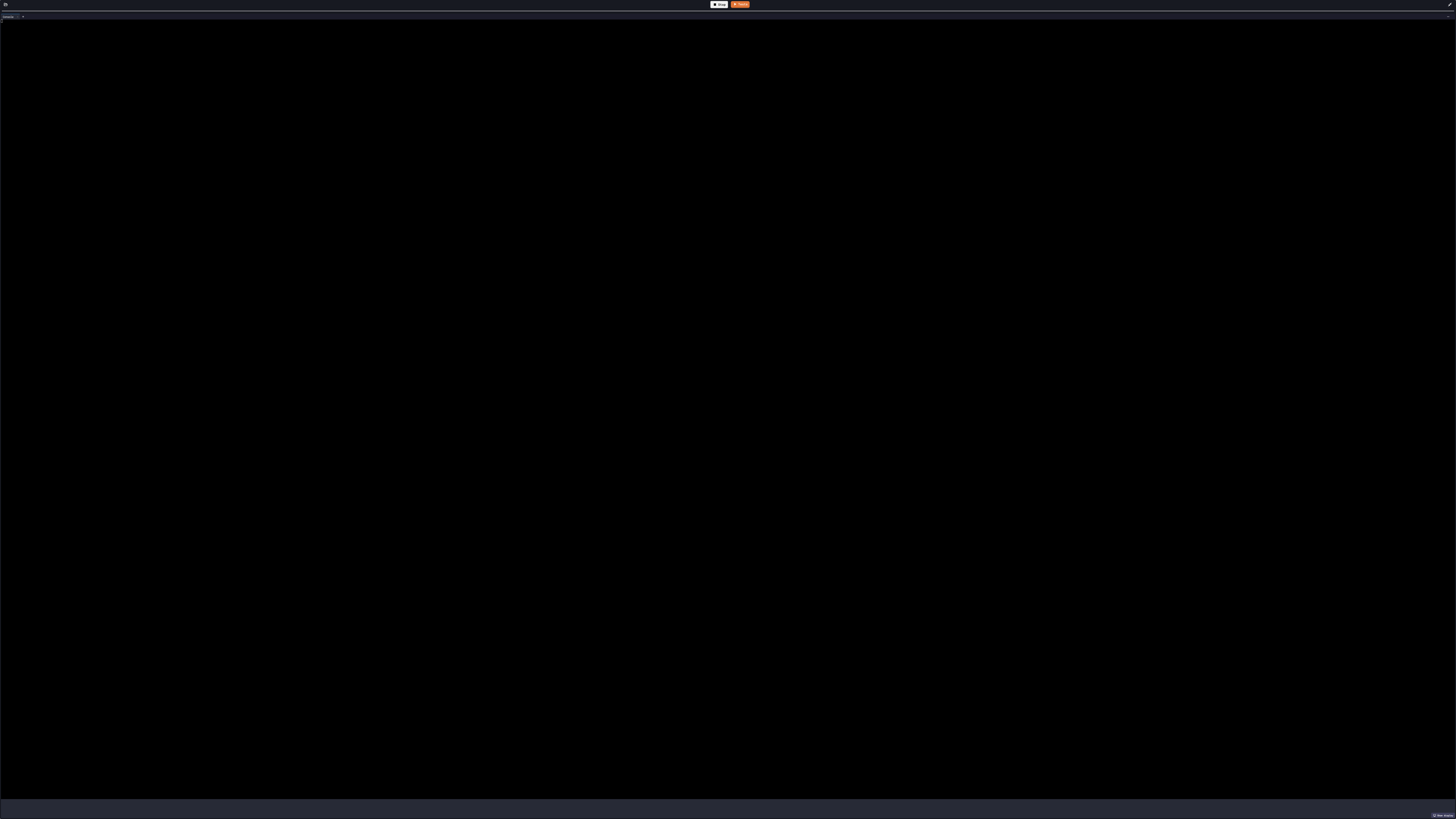
scroll to position [0, 0]
click at [191, 121] on div at bounding box center [720, 121] width 1439 height 3
click at [191, 94] on div at bounding box center [720, 94] width 1439 height 3
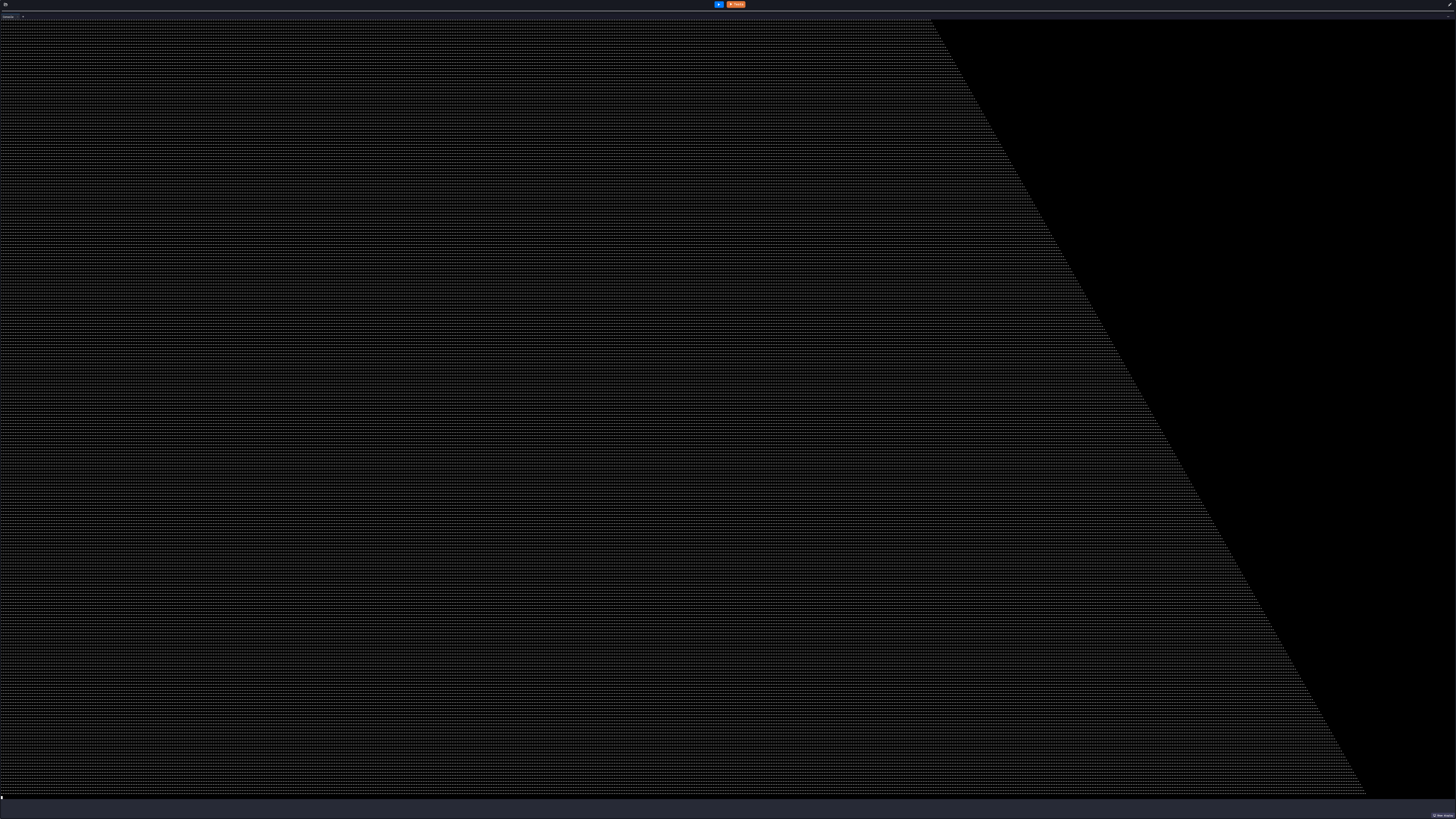
scroll to position [1653, 0]
click at [364, 5] on icon at bounding box center [719, 5] width 2 height 3
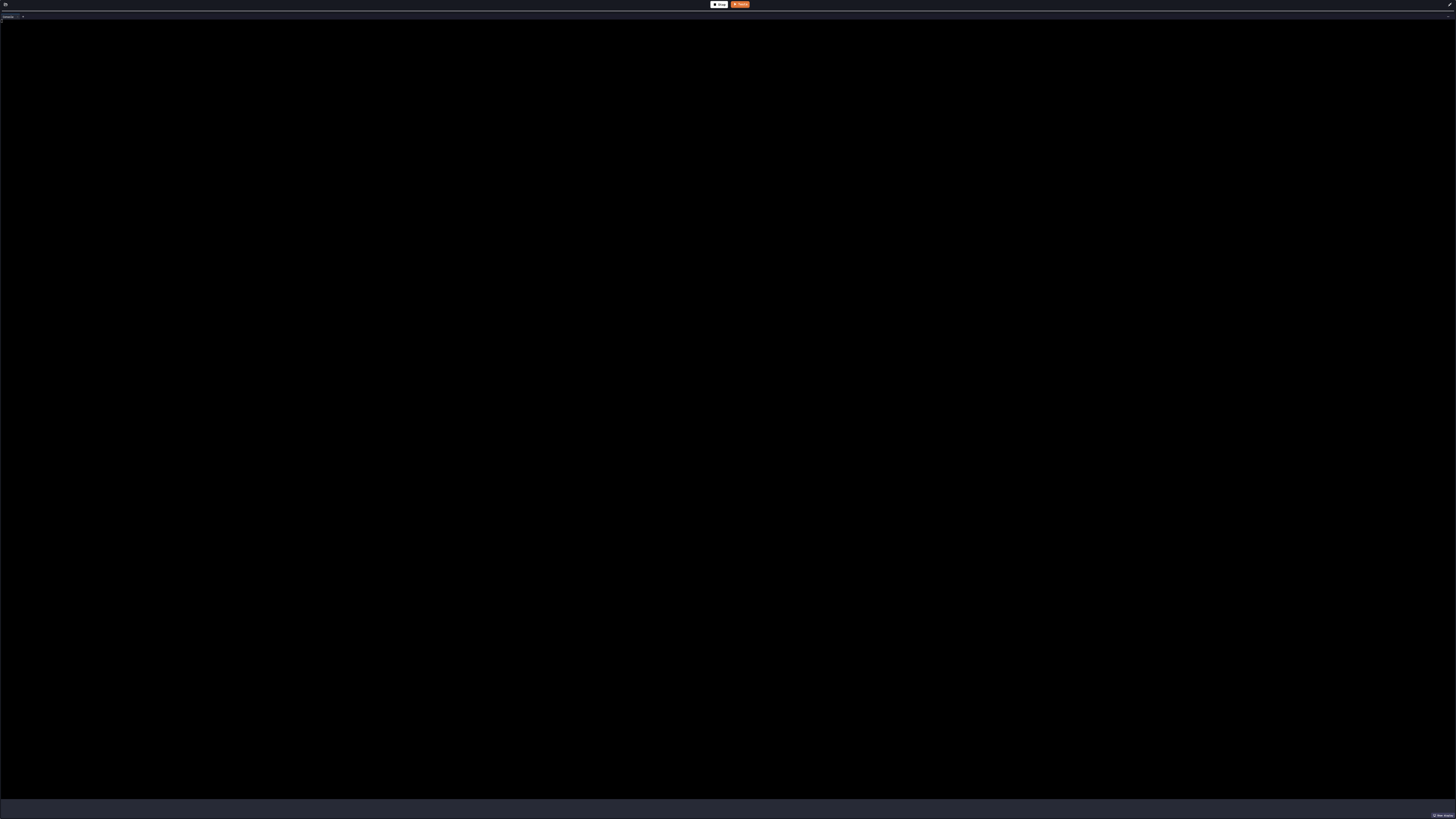
click at [229, 20] on div at bounding box center [720, 21] width 1439 height 3
drag, startPoint x: 201, startPoint y: 86, endPoint x: 208, endPoint y: 51, distance: 35.7
click at [208, 51] on div at bounding box center [720, 51] width 1439 height 3
click at [239, 44] on div at bounding box center [720, 45] width 1439 height 3
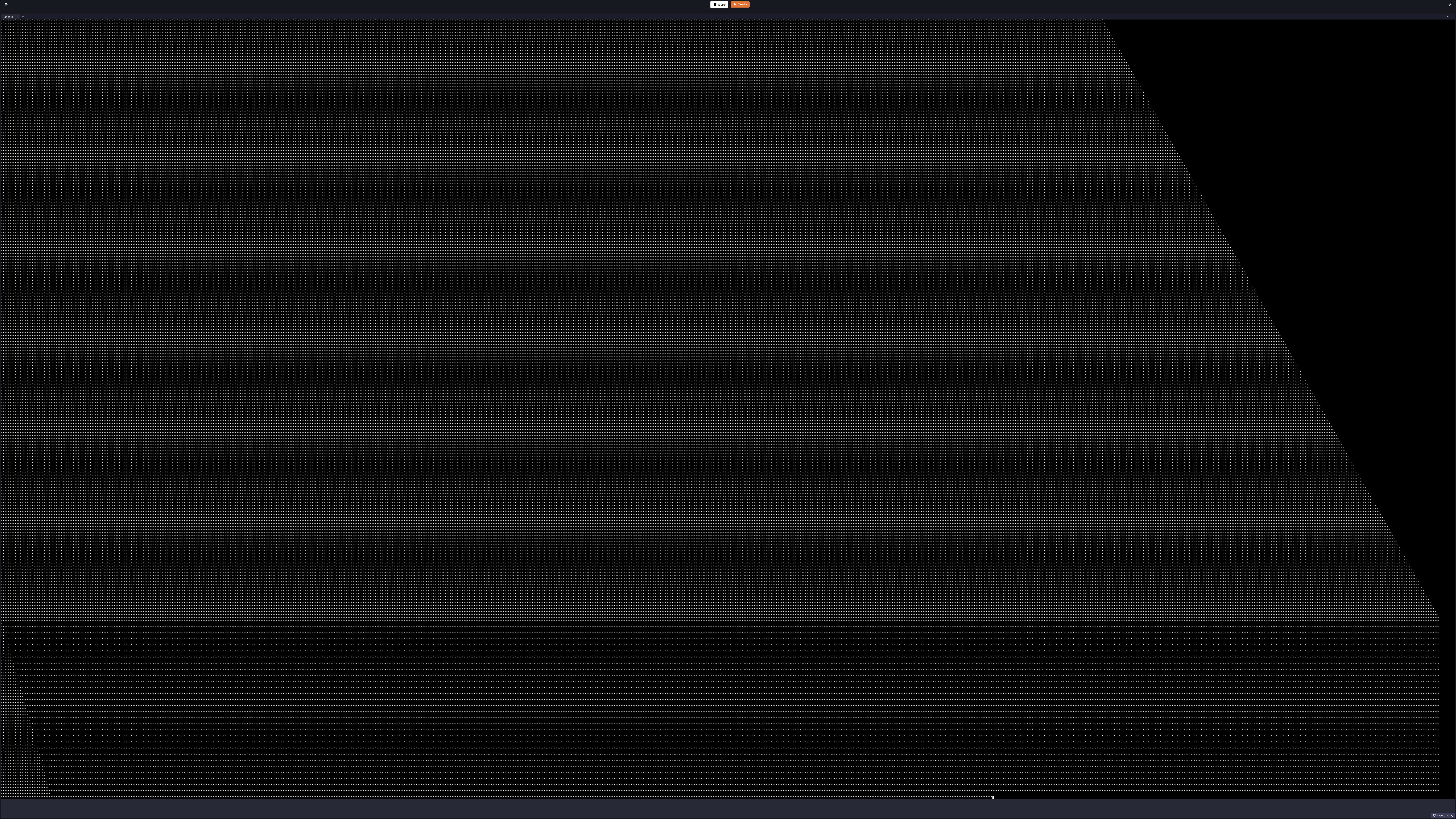
scroll to position [2130, 0]
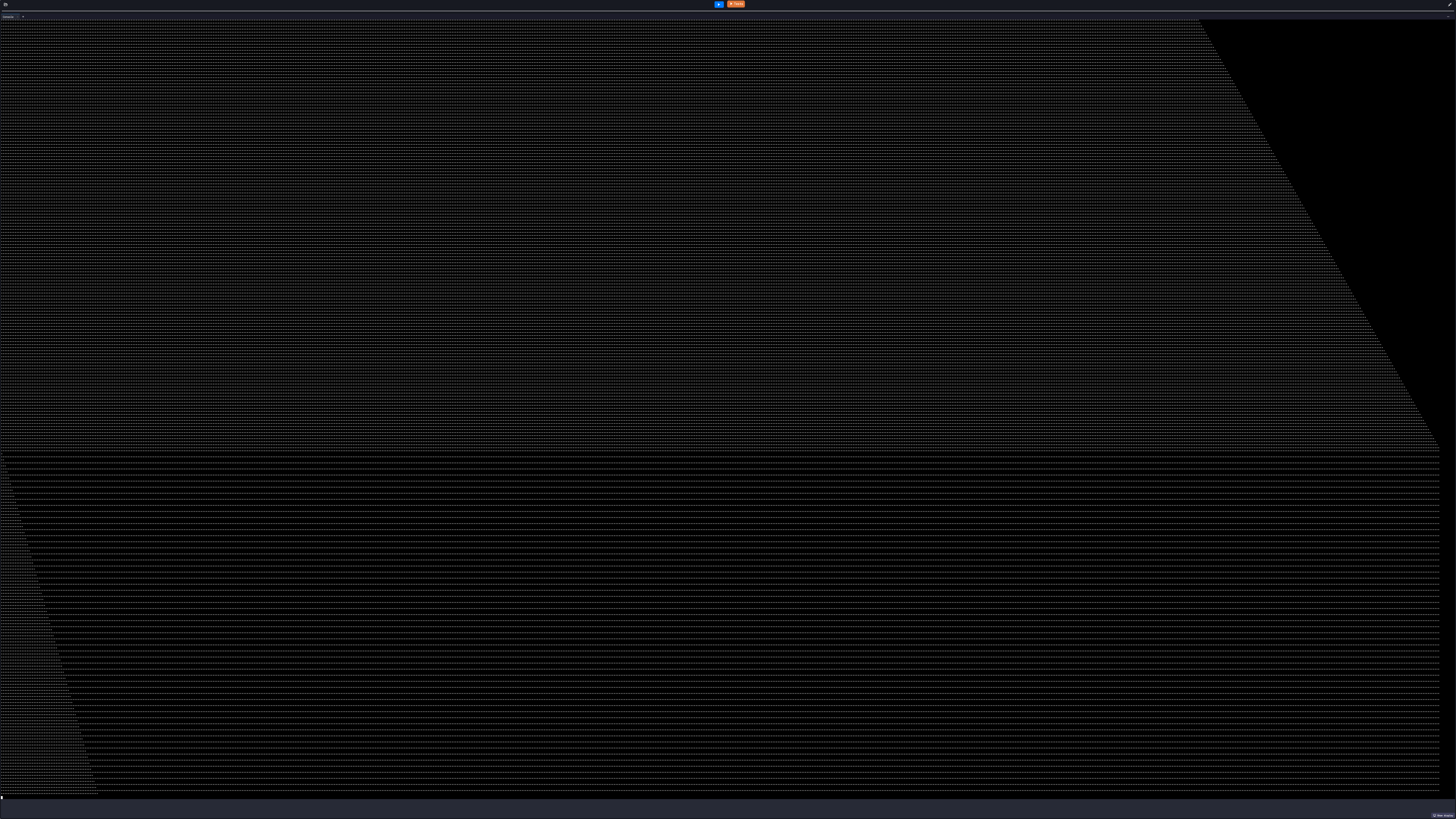
click at [364, 7] on div at bounding box center [719, 5] width 9 height 7
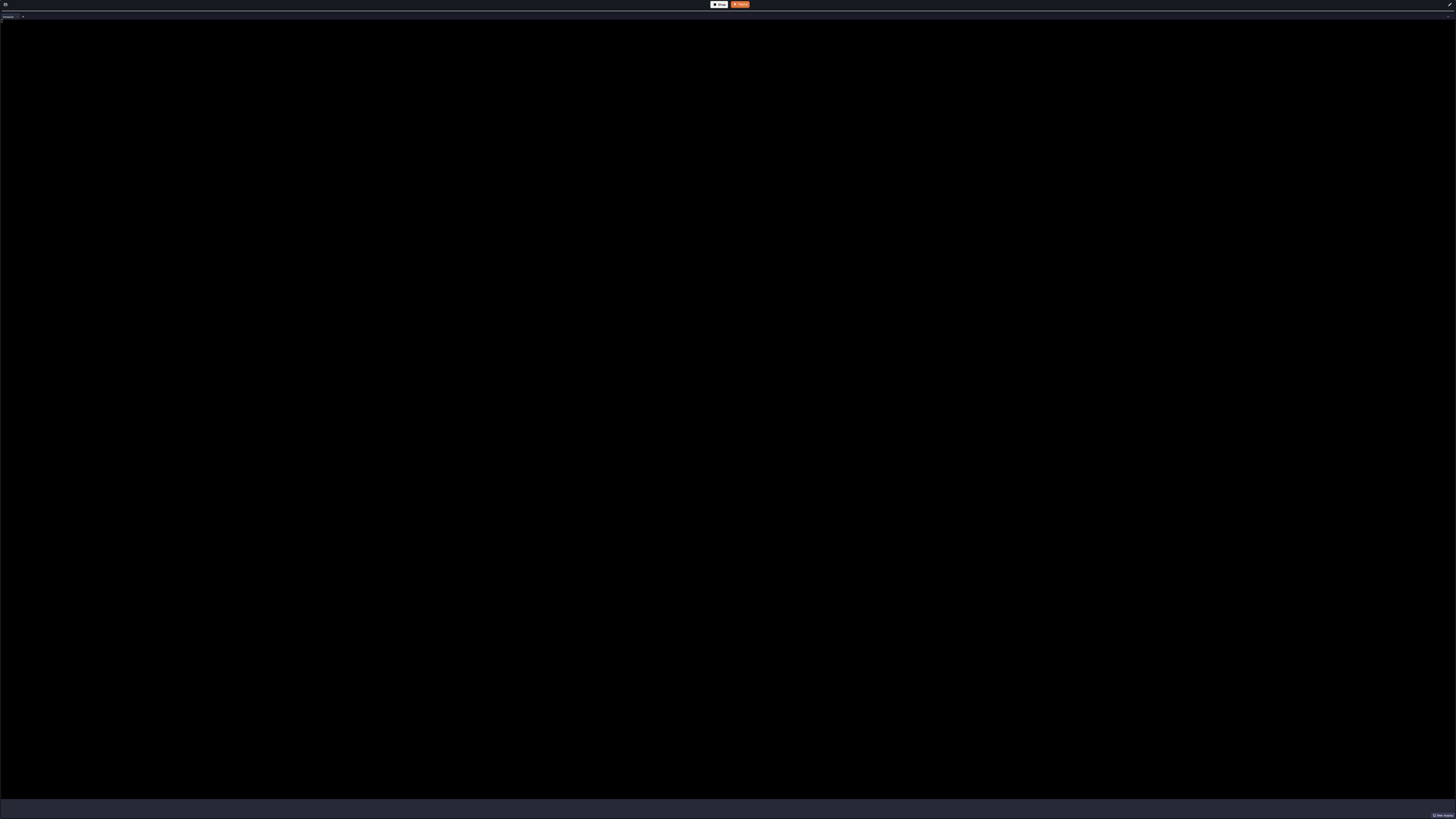
scroll to position [0, 0]
click at [364, 57] on div at bounding box center [720, 58] width 1439 height 3
click at [364, 8] on div at bounding box center [719, 5] width 13 height 11
click at [364, 7] on div at bounding box center [719, 5] width 9 height 7
click at [364, 59] on div at bounding box center [720, 61] width 1439 height 3
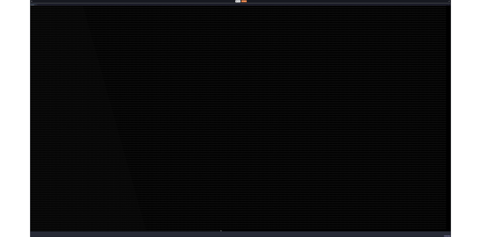
scroll to position [4008, 0]
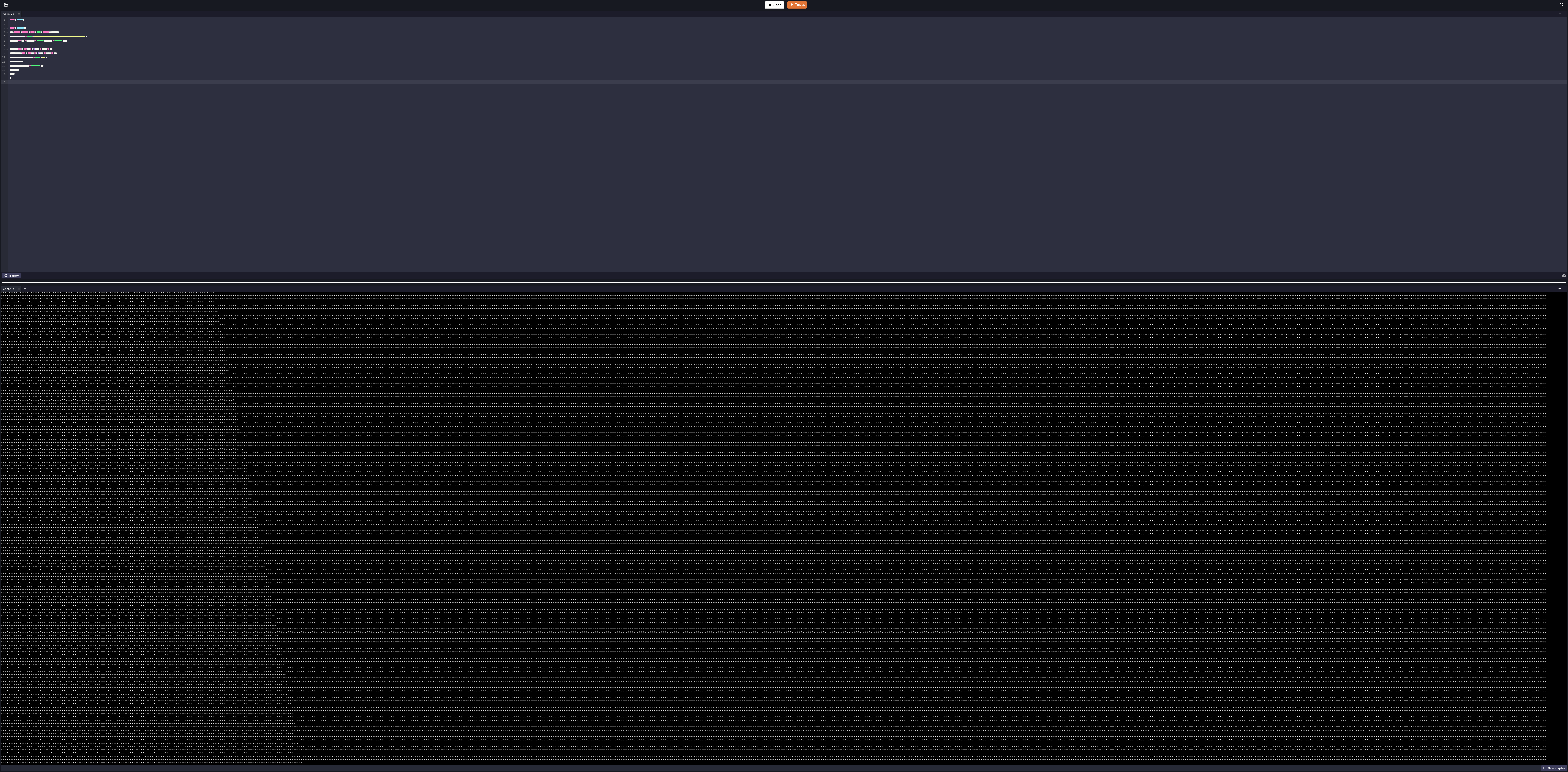
click at [392, 192] on div "**********" at bounding box center [784, 390] width 1568 height 762
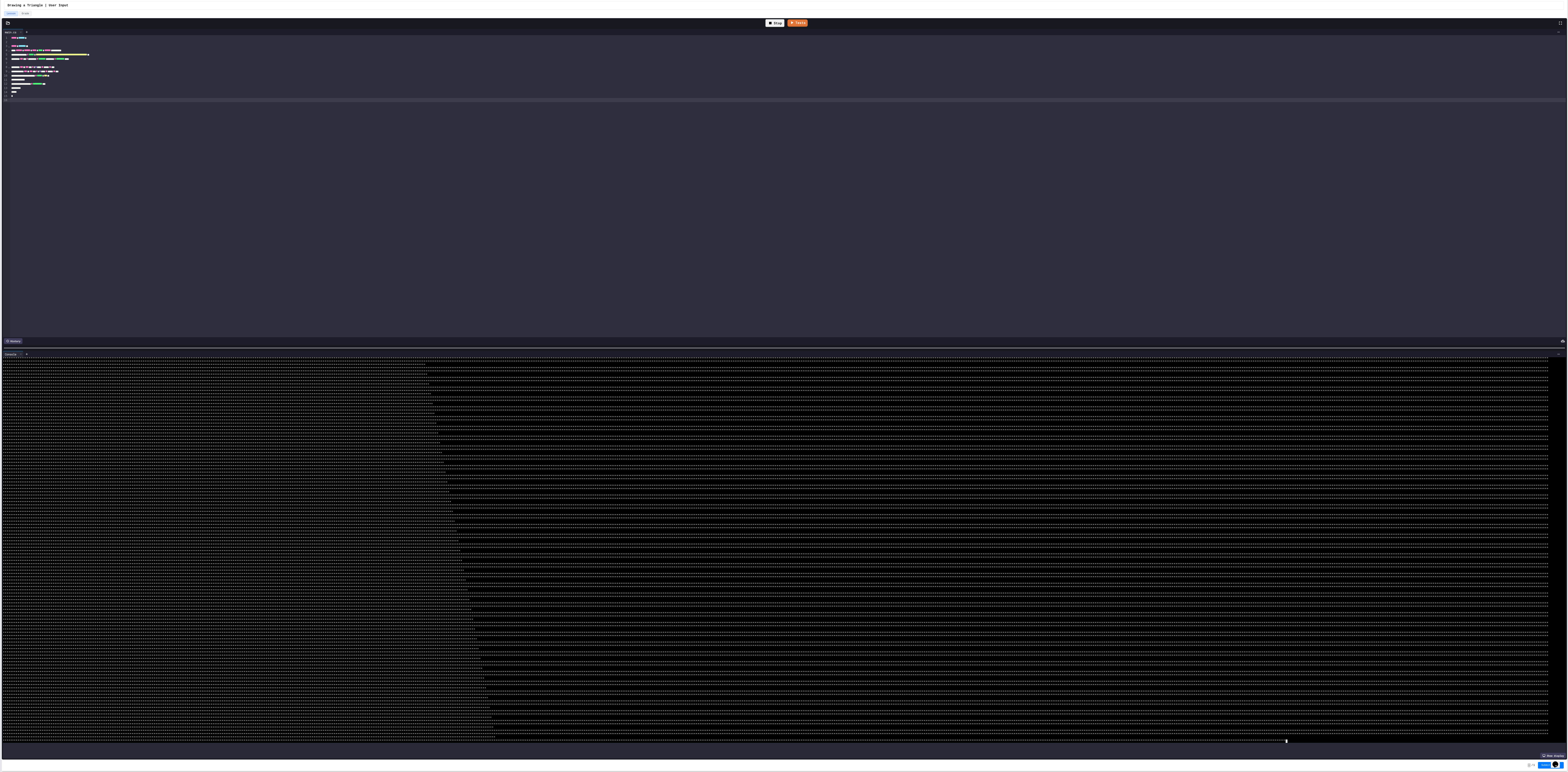
click at [392, 24] on div "Stop" at bounding box center [774, 24] width 19 height 8
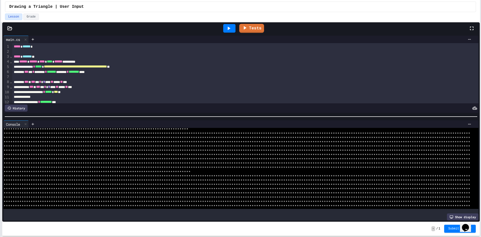
scroll to position [4259, 0]
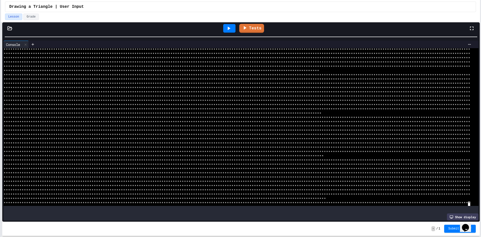
click at [297, 30] on div "**********" at bounding box center [240, 121] width 477 height 199
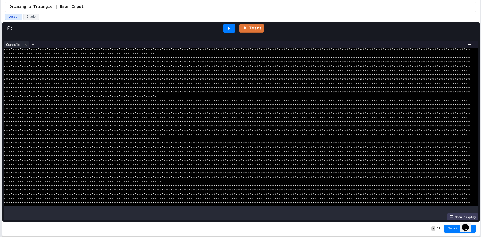
scroll to position [1090, 0]
click at [110, 38] on div "**********" at bounding box center [240, 121] width 477 height 199
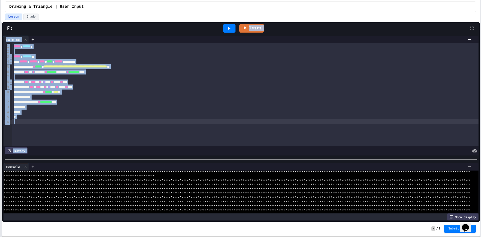
click at [176, 170] on div "**********" at bounding box center [240, 127] width 477 height 187
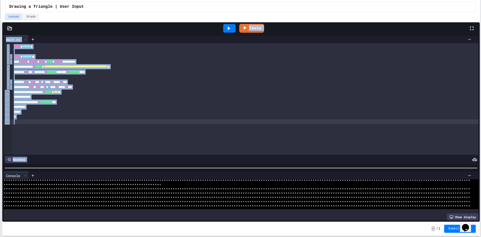
scroll to position [1167, 0]
click at [245, 28] on icon at bounding box center [245, 28] width 3 height 4
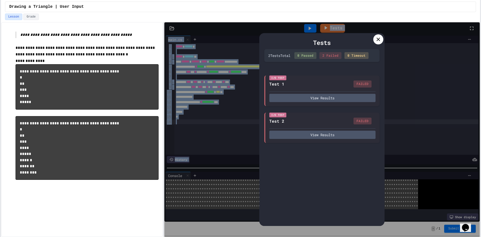
click at [165, 136] on div "**********" at bounding box center [240, 129] width 479 height 215
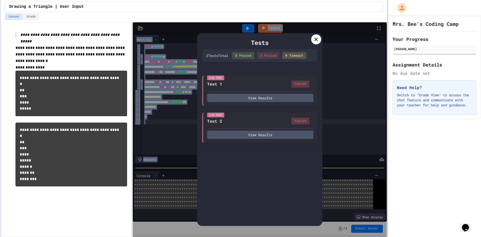
click at [388, 101] on div at bounding box center [387, 118] width 1 height 237
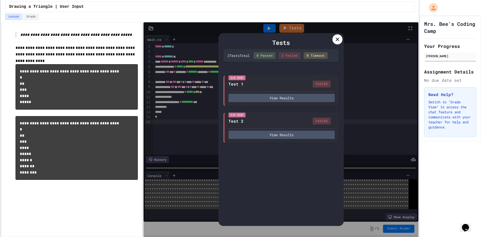
click at [392, 231] on div "Tests 2 Test s Total 0 Passed 2 Failed 0 Timeout I/O Test Test 1 FAILED View Re…" at bounding box center [281, 129] width 275 height 214
click at [392, 228] on div "Tests 2 Test s Total 0 Passed 2 Failed 0 Timeout I/O Test Test 1 FAILED View Re…" at bounding box center [281, 129] width 275 height 214
click at [335, 41] on icon at bounding box center [337, 39] width 6 height 6
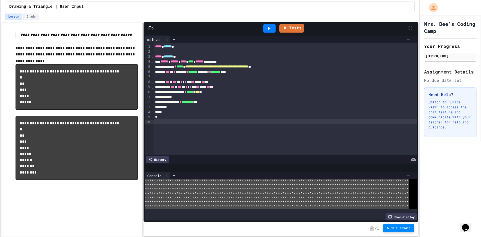
click at [395, 229] on span "Submit Answer" at bounding box center [399, 228] width 24 height 4
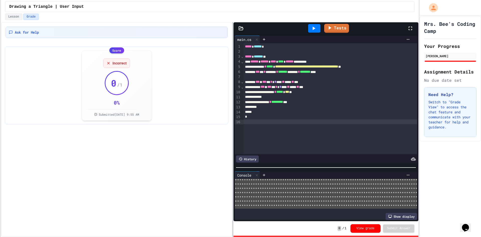
click at [237, 149] on div "**********" at bounding box center [210, 129] width 418 height 215
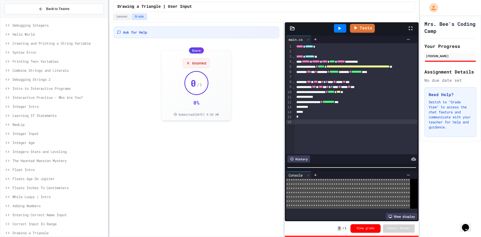
click at [109, 145] on div at bounding box center [108, 118] width 1 height 237
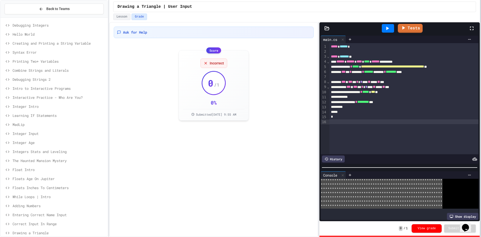
click at [481, 173] on div at bounding box center [480, 118] width 1 height 237
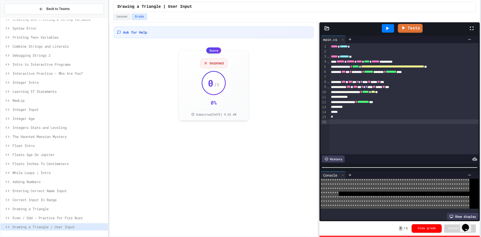
scroll to position [33, 0]
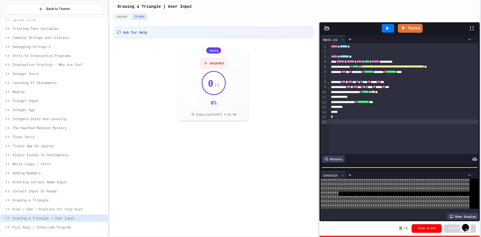
click at [57, 230] on div "Fizz Buzz | Interview Program" at bounding box center [54, 227] width 107 height 9
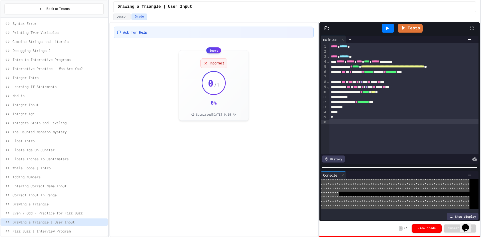
click at [58, 229] on span "Fizz Buzz | Interview Program" at bounding box center [59, 230] width 93 height 5
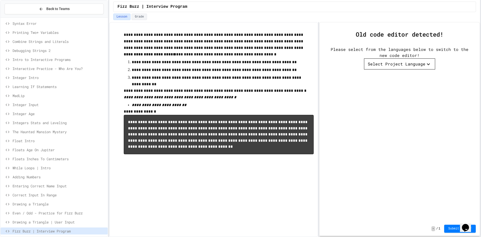
click at [383, 54] on div "Please select from the languages below to switch to the new code editor!" at bounding box center [399, 52] width 145 height 12
click at [381, 70] on div "Old code editor detected! Please select from the languages below to switch to t…" at bounding box center [399, 49] width 160 height 55
click at [384, 65] on div "Select Project Language" at bounding box center [397, 64] width 58 height 6
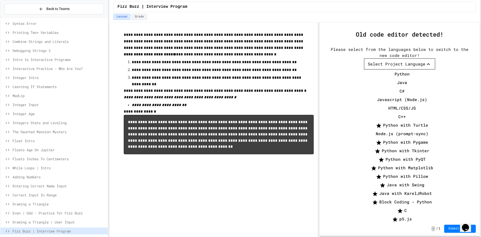
click at [390, 87] on li "C#" at bounding box center [402, 91] width 66 height 8
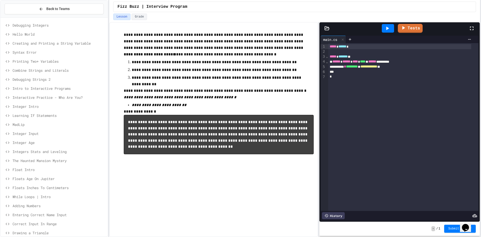
click at [161, 124] on code "**********" at bounding box center [218, 134] width 180 height 28
drag, startPoint x: 405, startPoint y: 113, endPoint x: 288, endPoint y: 39, distance: 139.0
click at [288, 39] on div "**********" at bounding box center [294, 129] width 371 height 215
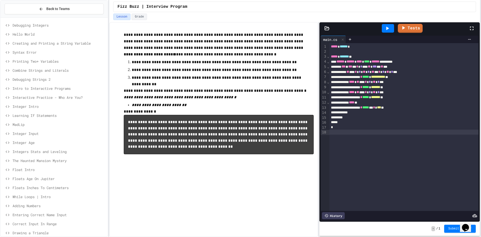
click at [390, 26] on icon at bounding box center [387, 28] width 6 height 6
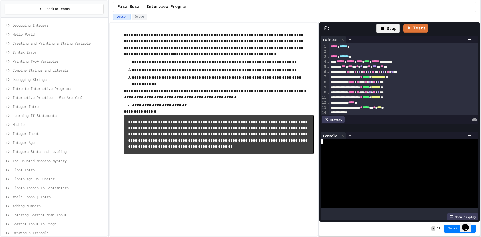
click at [346, 178] on div at bounding box center [395, 180] width 149 height 4
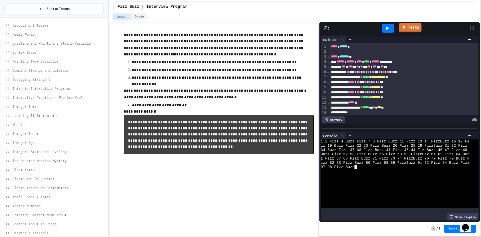
click at [418, 31] on link "Tests" at bounding box center [410, 28] width 23 height 10
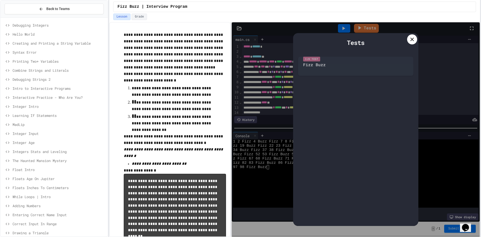
click at [231, 83] on div "**********" at bounding box center [294, 129] width 371 height 215
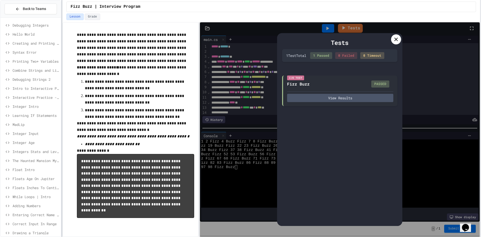
click at [58, 92] on div "**********" at bounding box center [240, 118] width 481 height 237
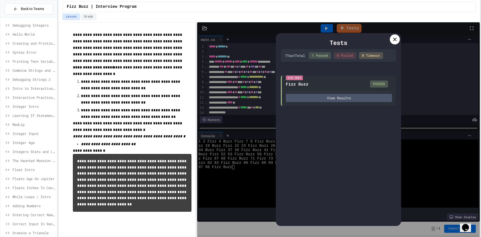
click at [427, 157] on div "Tests 1 Test Total 1 Passed 0 Failed 0 Timeout I/O Test Fizz Buzz PASSED View R…" at bounding box center [338, 129] width 283 height 214
click at [391, 37] on div at bounding box center [395, 39] width 10 height 10
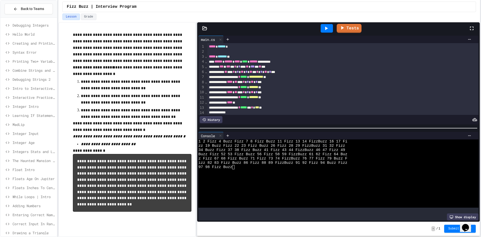
click at [460, 233] on div "- / 1 Submit Answer" at bounding box center [338, 228] width 283 height 14
click at [457, 227] on span "Submit Answer" at bounding box center [460, 228] width 24 height 4
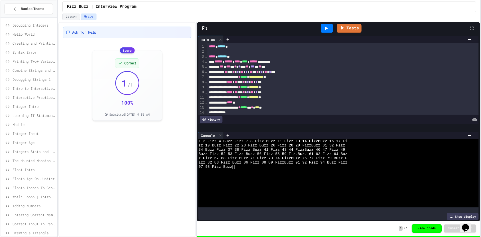
click at [89, 140] on div "Ask for Help Score Correct 1 / 1 100 % Submitted [DATE] 9:56 AM" at bounding box center [127, 129] width 138 height 215
click at [108, 89] on div "Correct 1 / 1 100 % Submitted [DATE] 9:56 AM" at bounding box center [127, 85] width 62 height 62
click at [28, 26] on span "Debugging Integers" at bounding box center [34, 25] width 42 height 5
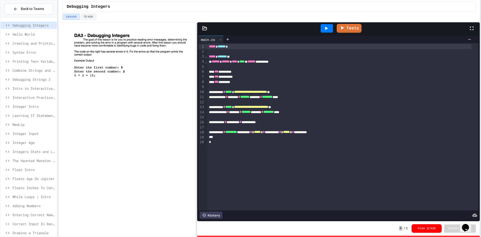
click at [46, 33] on span "Hello World" at bounding box center [34, 34] width 42 height 5
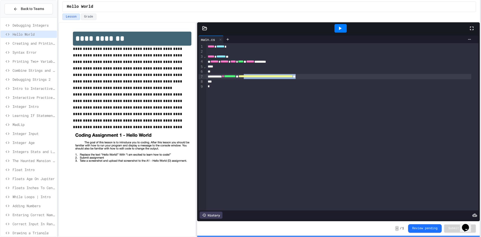
drag, startPoint x: 340, startPoint y: 76, endPoint x: 259, endPoint y: 76, distance: 81.7
click at [259, 76] on div "**********" at bounding box center [338, 76] width 265 height 5
click at [259, 76] on span "**********" at bounding box center [265, 76] width 54 height 4
drag, startPoint x: 345, startPoint y: 76, endPoint x: 216, endPoint y: 78, distance: 128.8
click at [216, 78] on div "**********" at bounding box center [338, 76] width 265 height 5
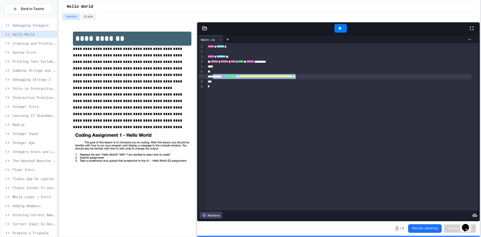
copy div "**********"
click at [370, 77] on div "**********" at bounding box center [338, 76] width 265 height 5
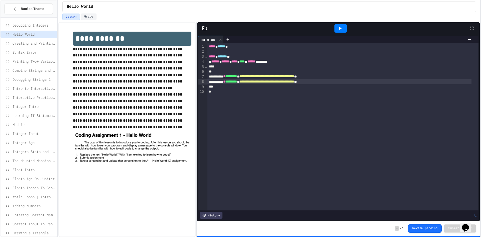
click at [343, 31] on div at bounding box center [340, 28] width 12 height 9
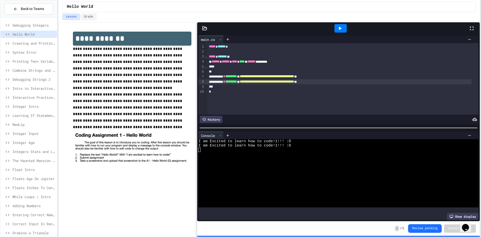
click at [237, 81] on span "*********" at bounding box center [231, 82] width 12 height 4
click at [341, 25] on div at bounding box center [340, 28] width 12 height 9
click at [42, 43] on span "Creating and Printing a String Variable" at bounding box center [34, 43] width 42 height 5
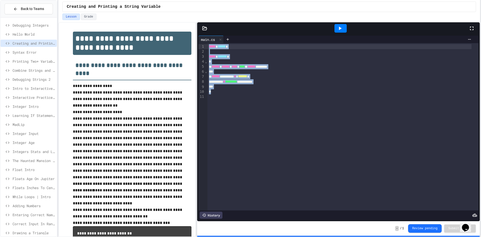
drag, startPoint x: 251, startPoint y: 114, endPoint x: 184, endPoint y: 36, distance: 102.4
click at [184, 36] on div "**********" at bounding box center [269, 129] width 422 height 215
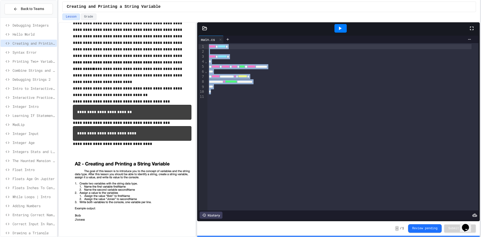
scroll to position [126, 0]
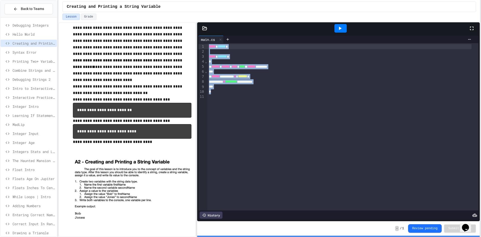
copy div "**********"
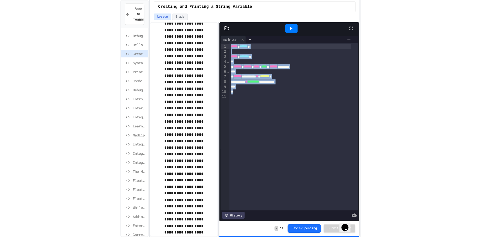
scroll to position [100, 0]
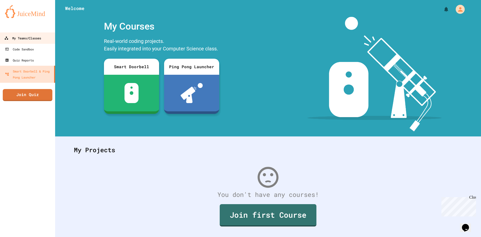
click at [18, 38] on div "My Teams/Classes" at bounding box center [22, 38] width 37 height 6
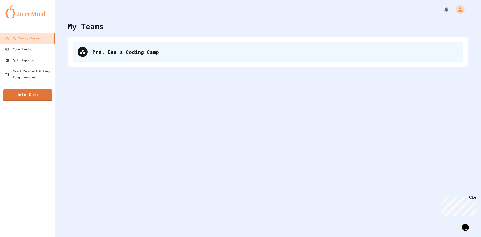
click at [191, 50] on div "Mrs. Bee's Coding Camp" at bounding box center [276, 52] width 366 height 8
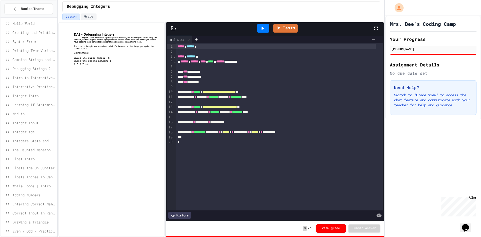
scroll to position [33, 0]
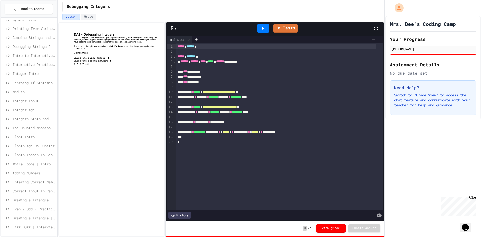
click at [40, 226] on span "Fizz Buzz | Interview Program" at bounding box center [34, 226] width 42 height 5
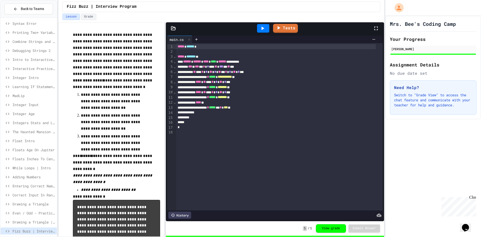
scroll to position [33, 0]
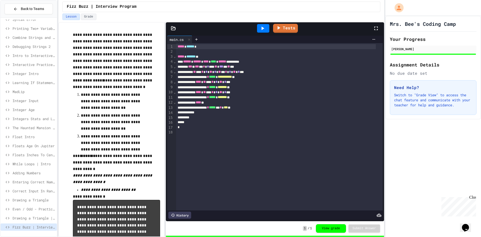
click at [41, 218] on span "Drawing a Triangle | User Input" at bounding box center [34, 217] width 42 height 5
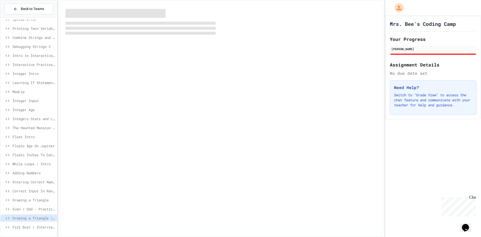
scroll to position [29, 0]
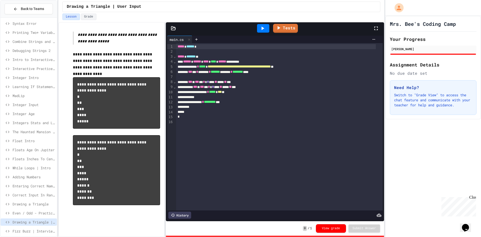
click at [40, 212] on span "Even / Odd - Practice for Fizz Buzz" at bounding box center [34, 212] width 42 height 5
